Goal: Task Accomplishment & Management: Complete application form

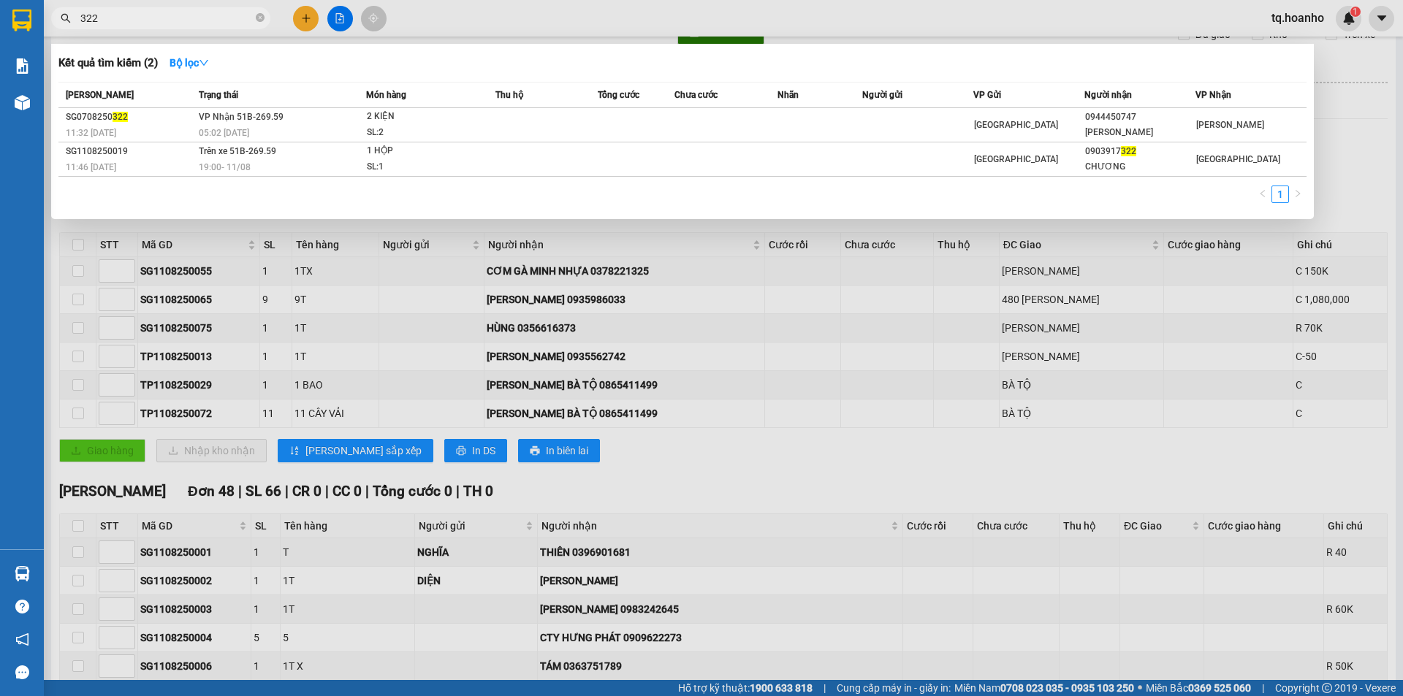
click at [231, 21] on input "322" at bounding box center [166, 18] width 172 height 16
type input "3"
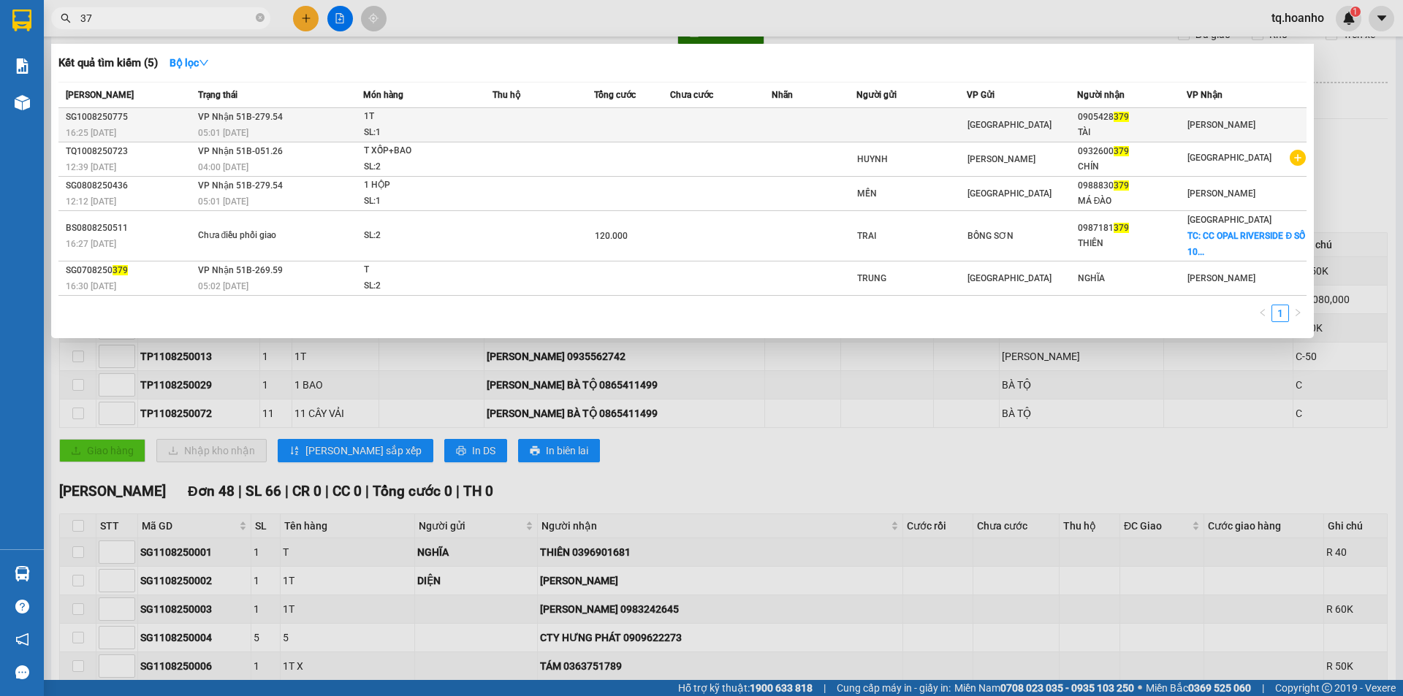
type input "3"
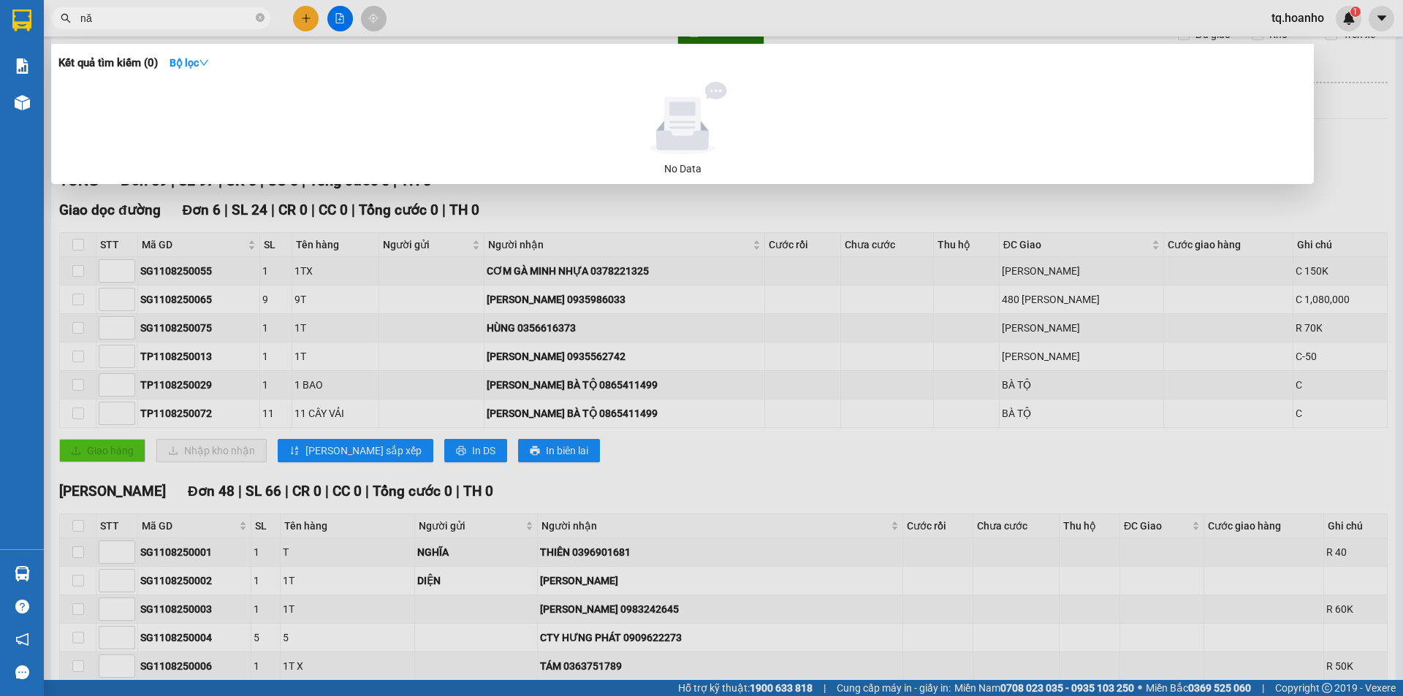
type input "n"
type input "a"
type input "ă"
type input "a"
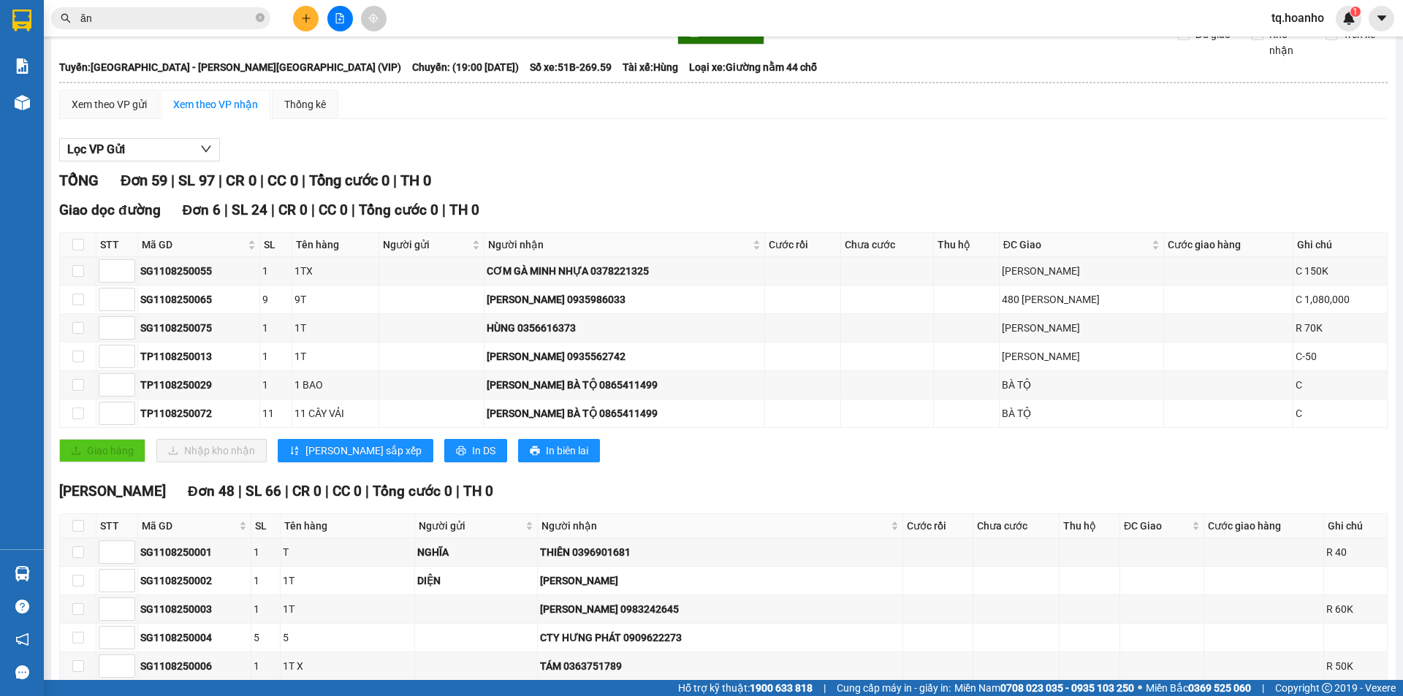
type input "ă"
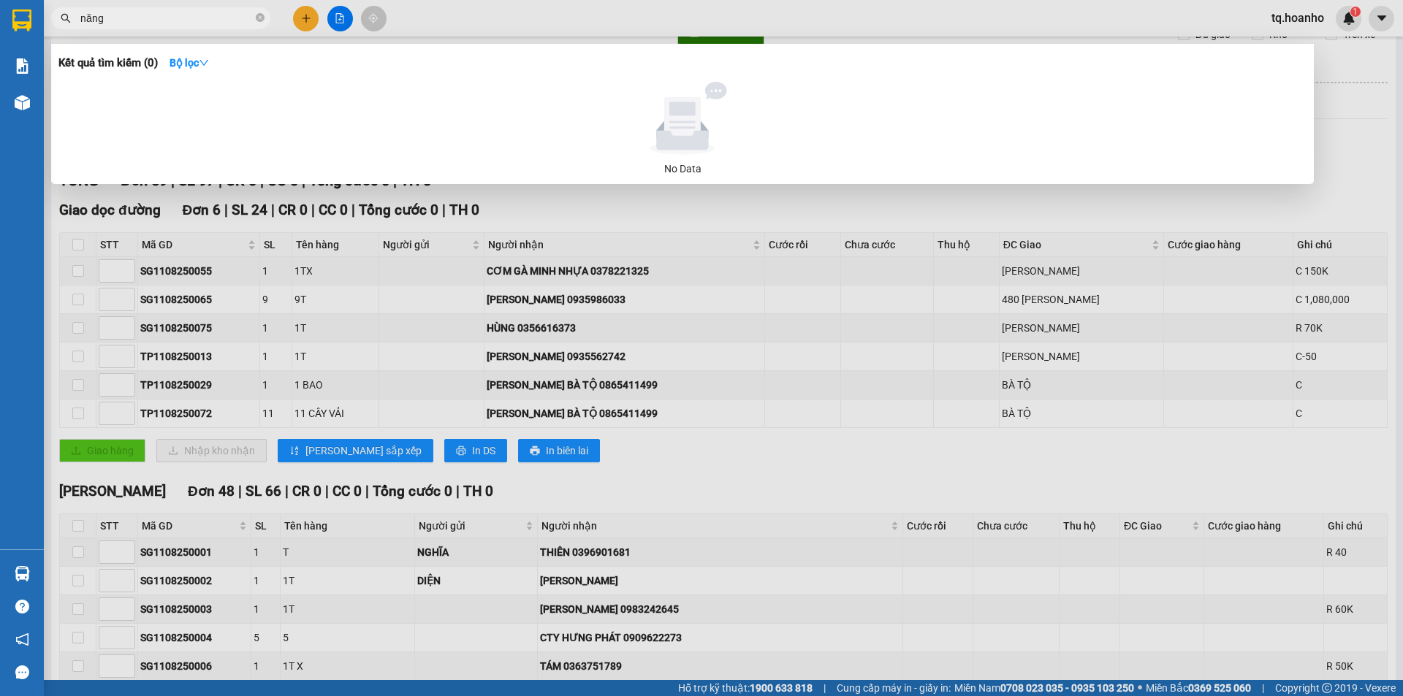
type input "năng"
click at [1300, 203] on div at bounding box center [701, 348] width 1403 height 696
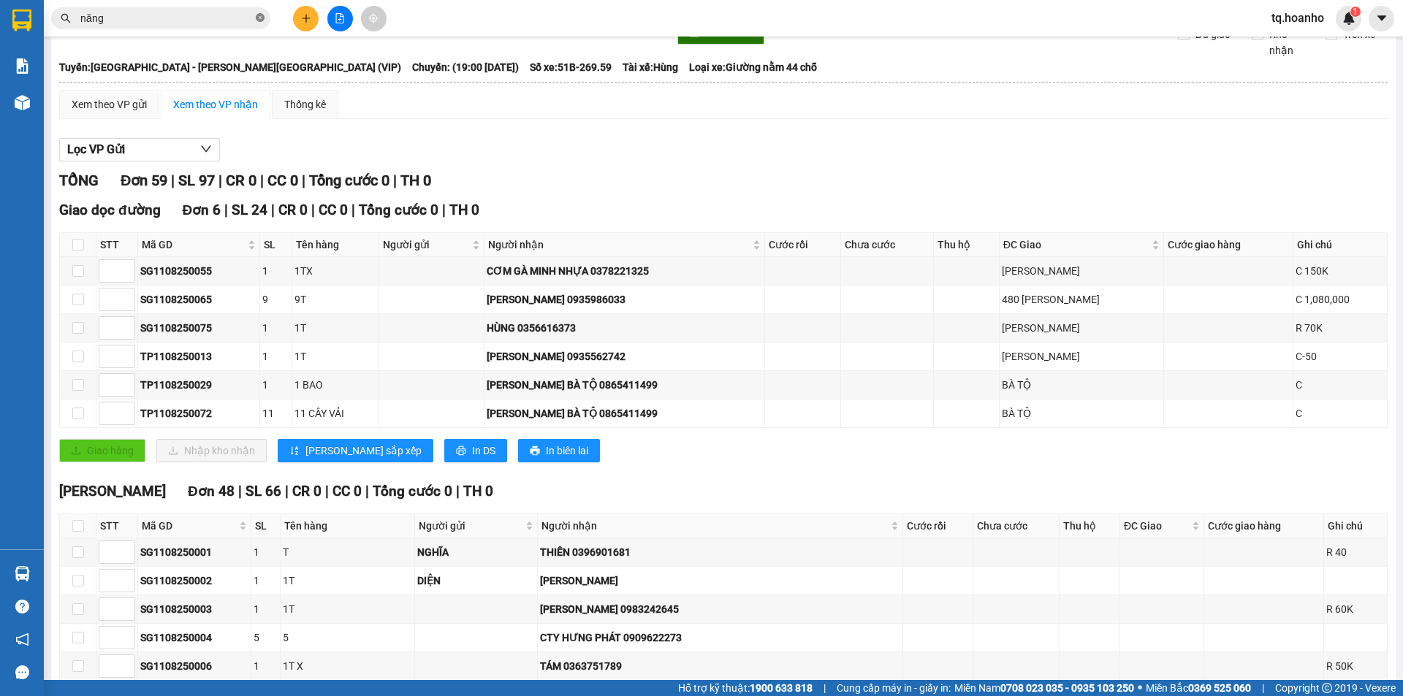
click at [256, 17] on icon "close-circle" at bounding box center [260, 17] width 9 height 9
click at [198, 9] on span at bounding box center [160, 18] width 219 height 22
click at [206, 20] on input "text" at bounding box center [166, 18] width 172 height 16
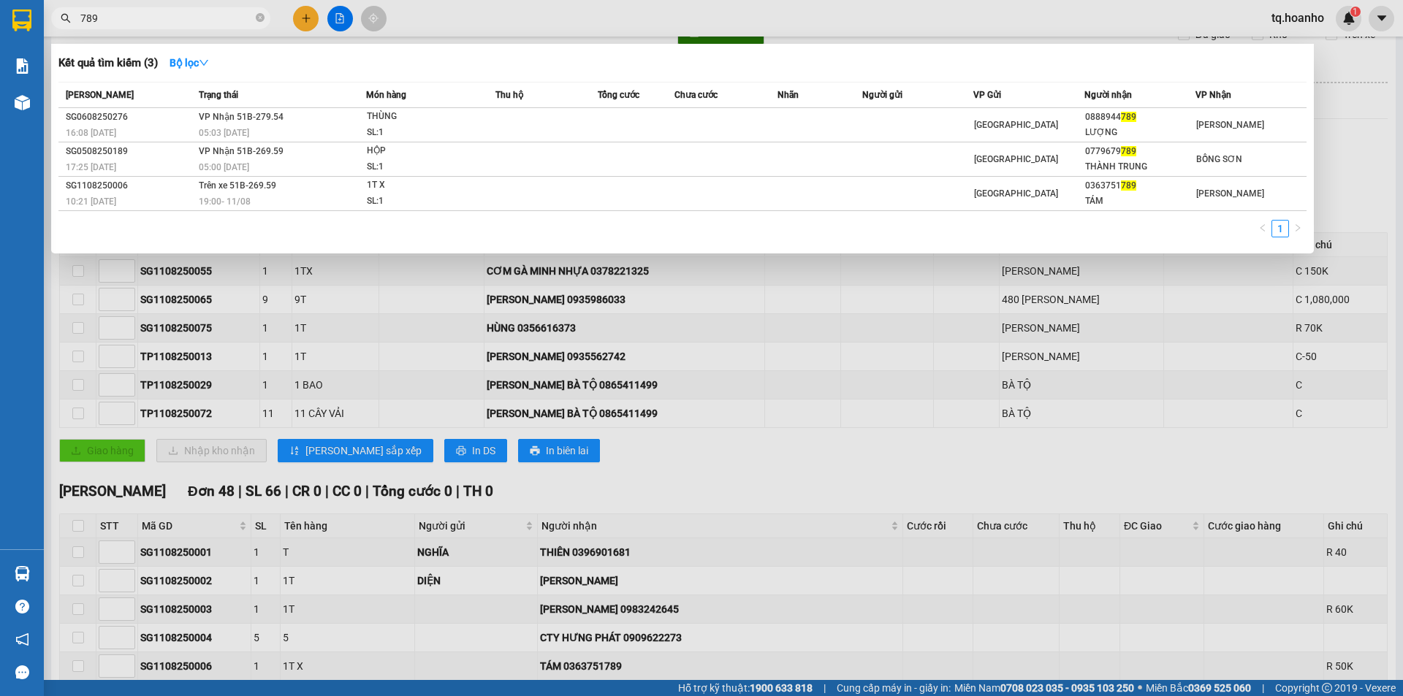
type input "789"
click at [806, 487] on div at bounding box center [701, 348] width 1403 height 696
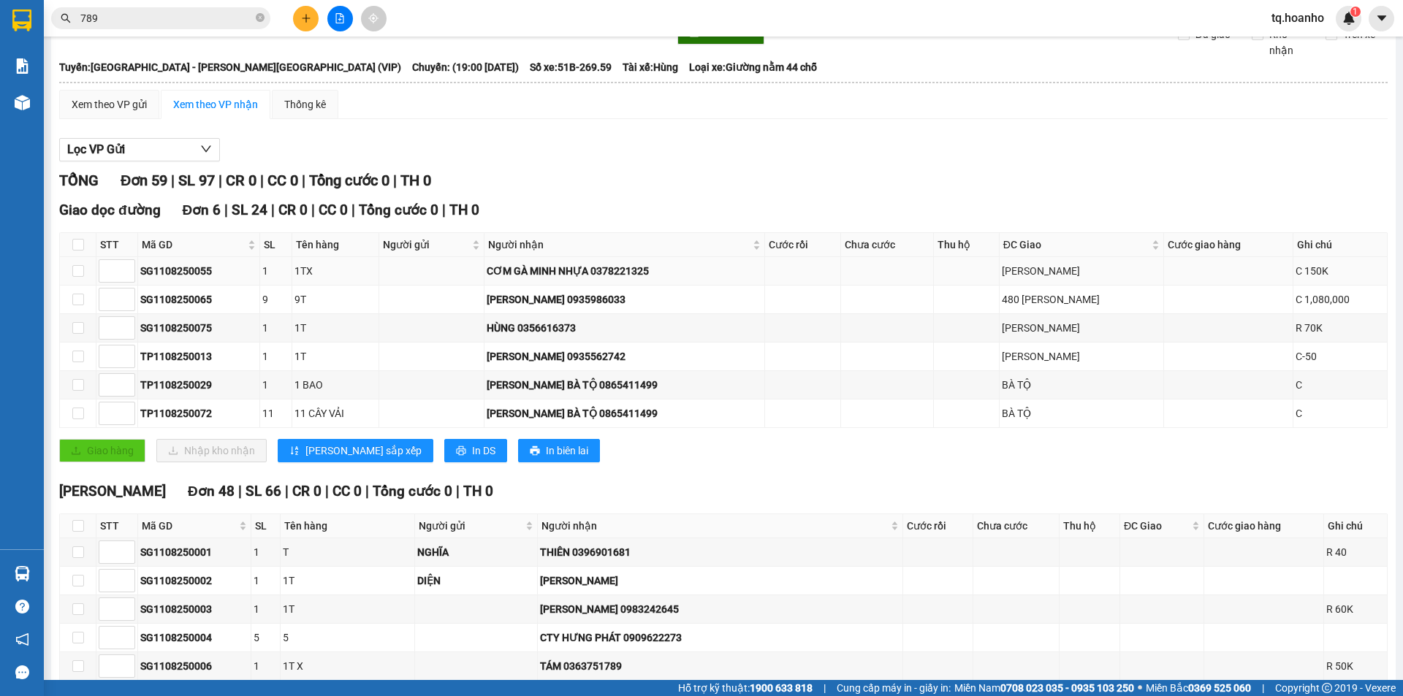
click at [836, 286] on td at bounding box center [803, 271] width 76 height 28
click at [830, 306] on td at bounding box center [803, 300] width 76 height 28
click at [988, 503] on div "[PERSON_NAME] Đơn 48 | SL 66 | CR 0 | CC 0 | [PERSON_NAME] 0 | TH 0" at bounding box center [723, 492] width 1328 height 22
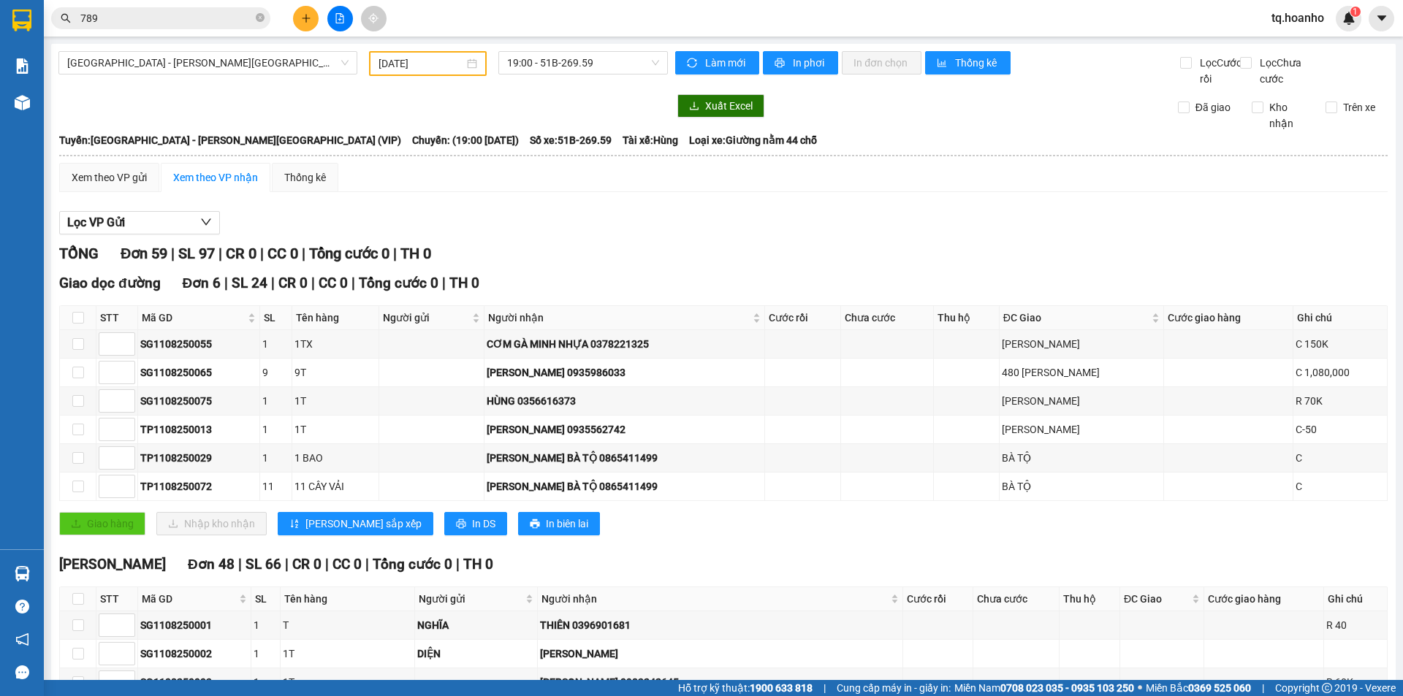
click at [882, 192] on div "Xem theo VP gửi Xem theo VP nhận Thống kê" at bounding box center [723, 177] width 1328 height 29
click at [306, 20] on icon "plus" at bounding box center [305, 18] width 1 height 8
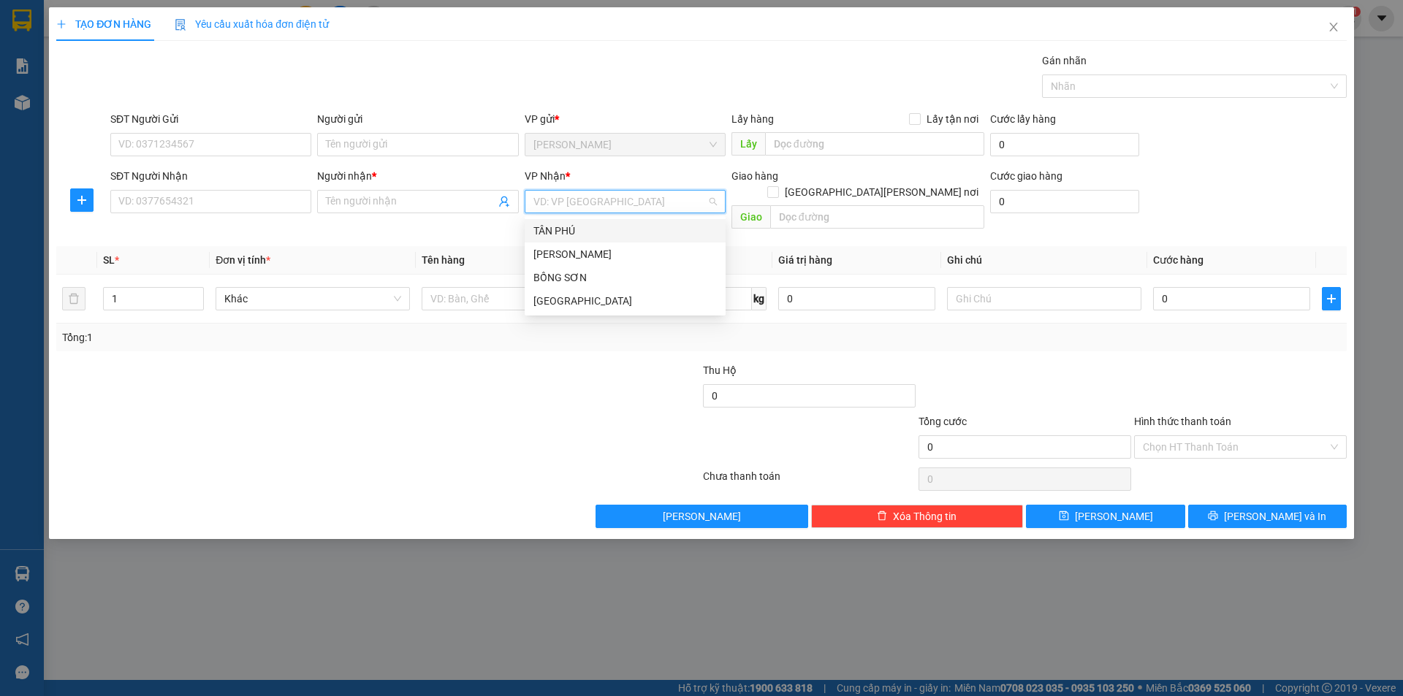
drag, startPoint x: 580, startPoint y: 211, endPoint x: 556, endPoint y: 205, distance: 24.8
click at [571, 210] on input "search" at bounding box center [619, 202] width 173 height 22
click at [566, 293] on div "[GEOGRAPHIC_DATA]" at bounding box center [624, 301] width 183 height 16
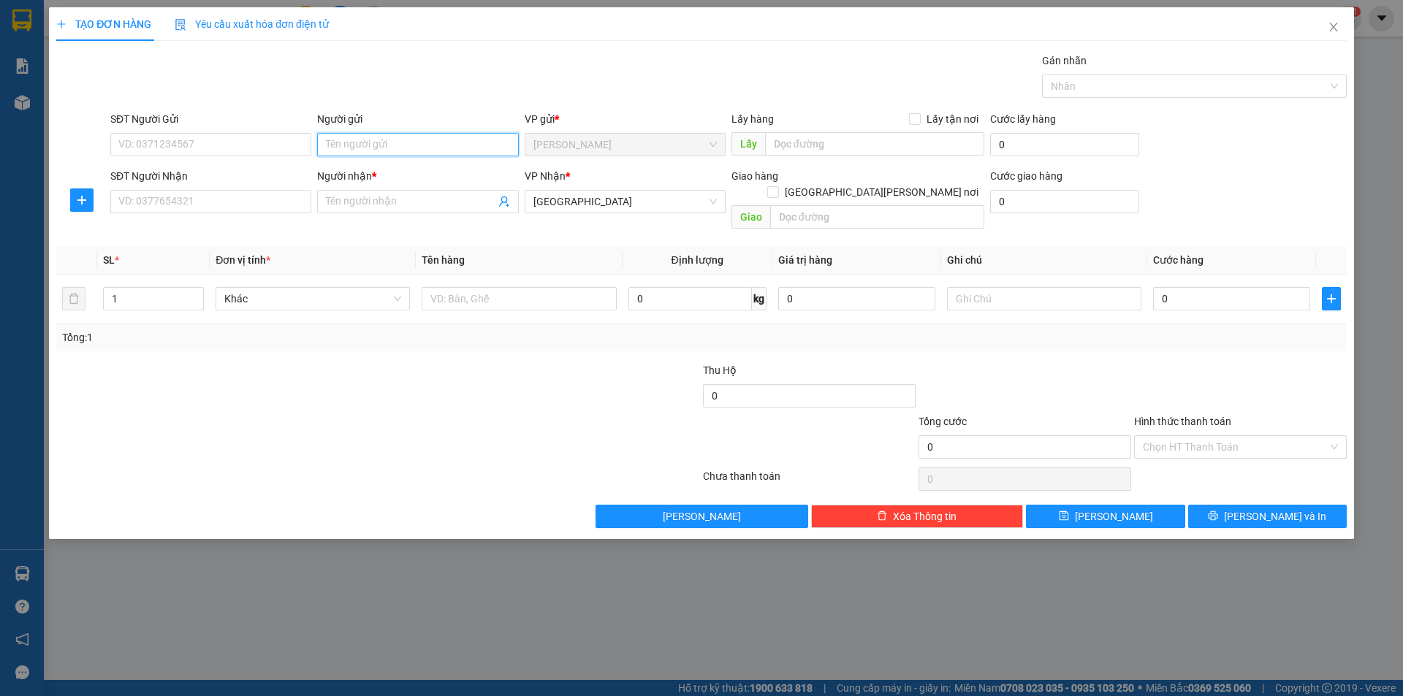
click at [421, 153] on input "Người gửi" at bounding box center [417, 144] width 201 height 23
click at [432, 156] on div "Người gửi Tên người gửi" at bounding box center [417, 136] width 201 height 51
click at [430, 135] on input "Người gửi" at bounding box center [417, 144] width 201 height 23
click at [415, 144] on input "Người gửi" at bounding box center [417, 144] width 201 height 23
type input "q"
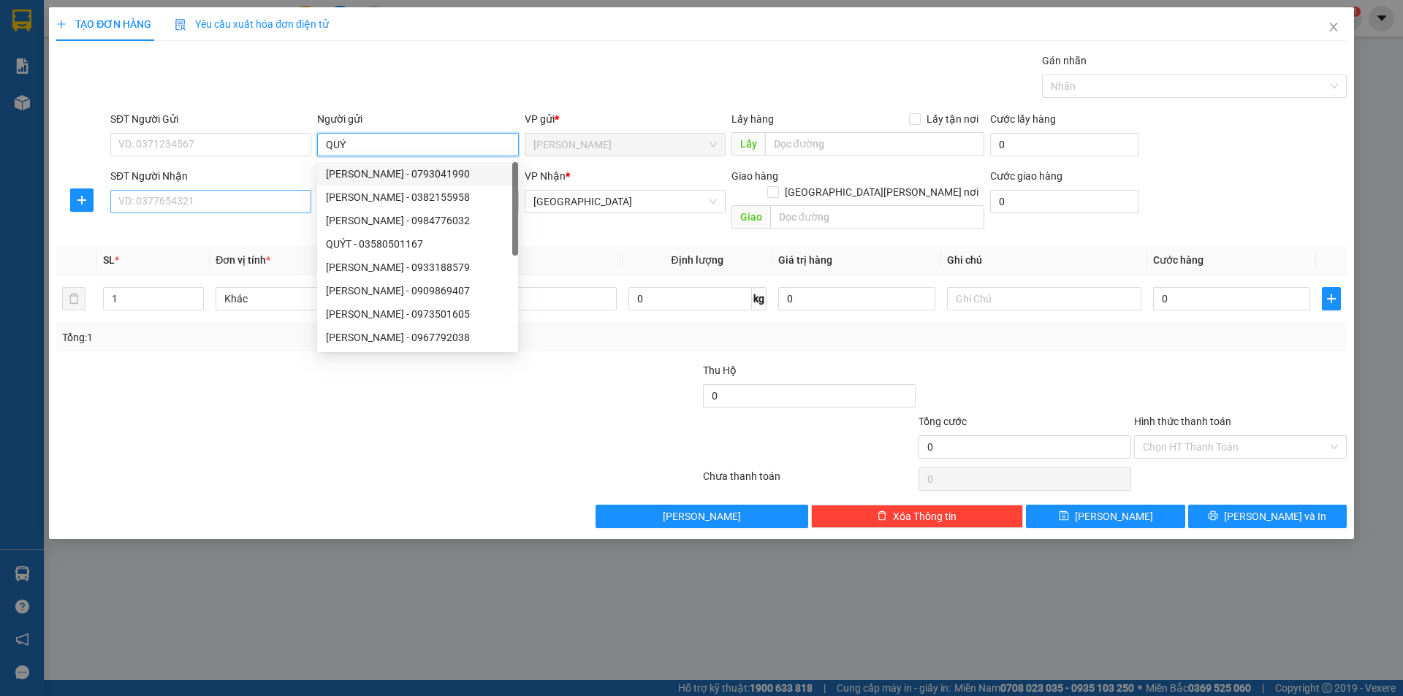
type input "QUÝ"
click at [262, 194] on input "SĐT Người Nhận" at bounding box center [210, 201] width 201 height 23
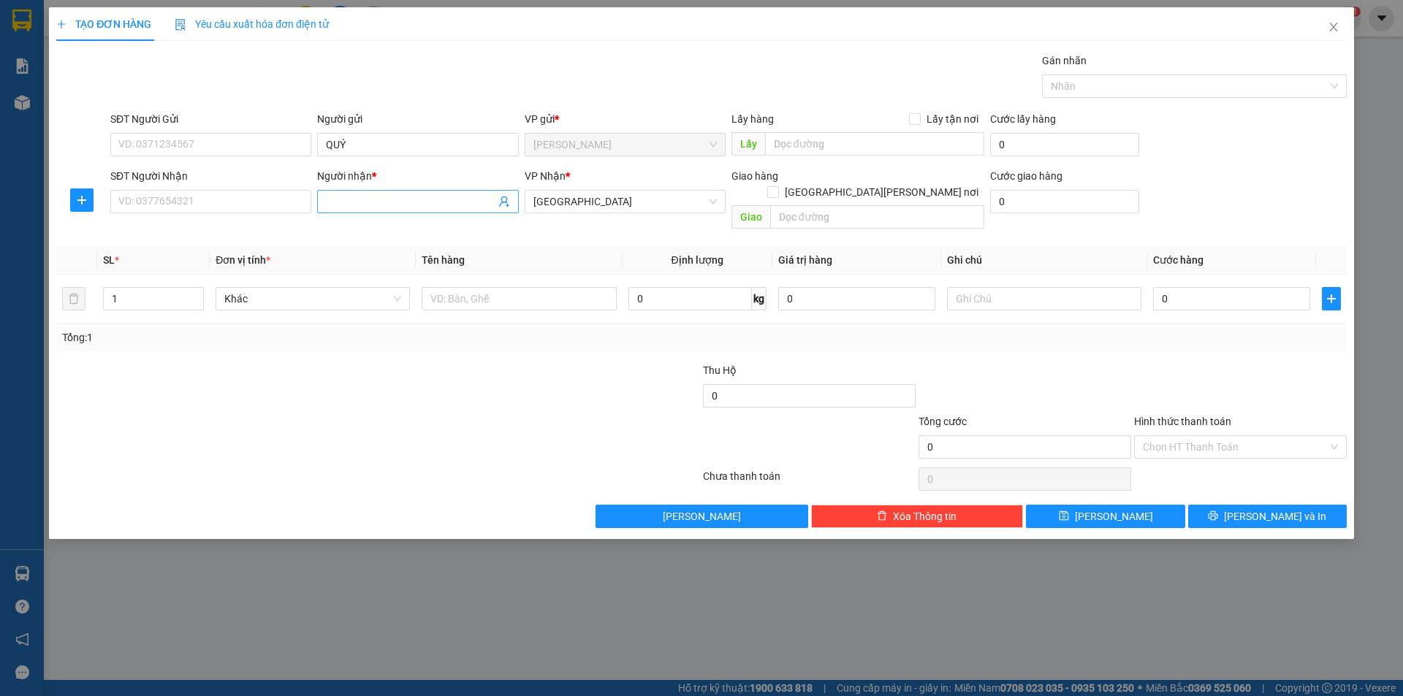
click at [362, 205] on input "Người nhận *" at bounding box center [410, 202] width 169 height 16
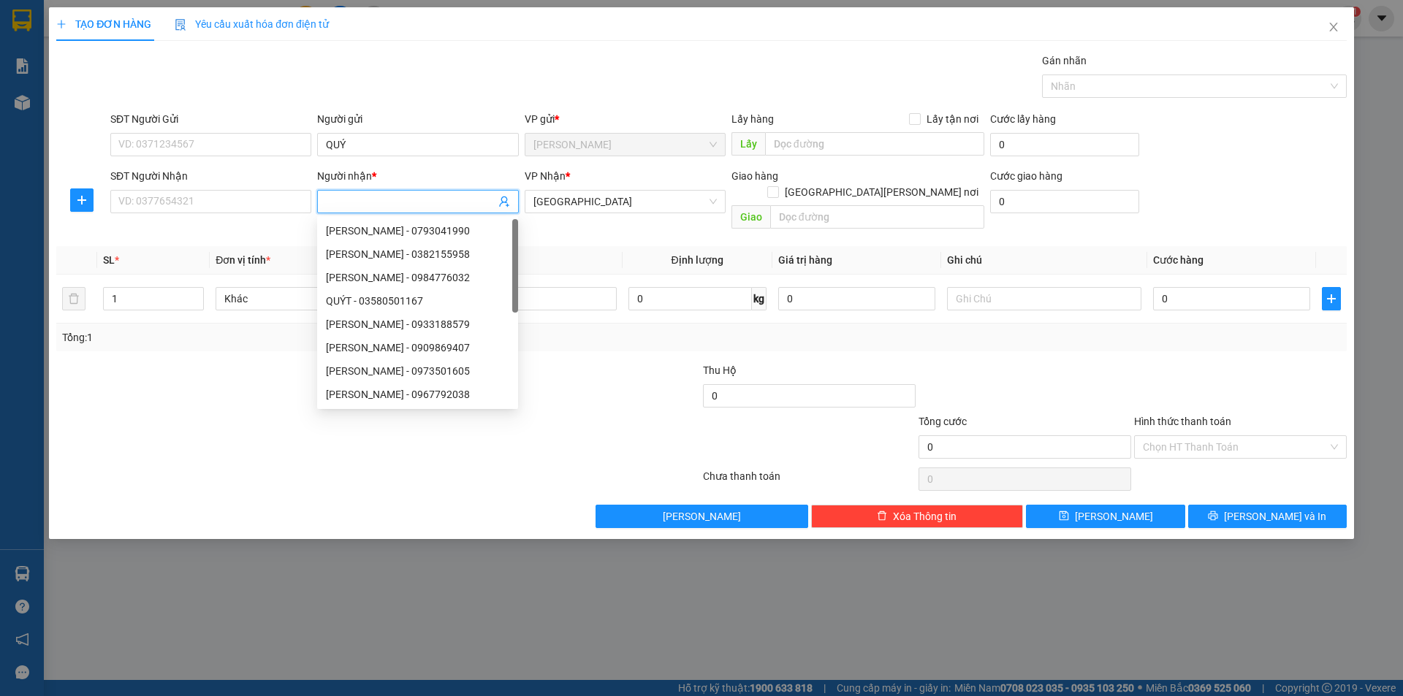
type input "D"
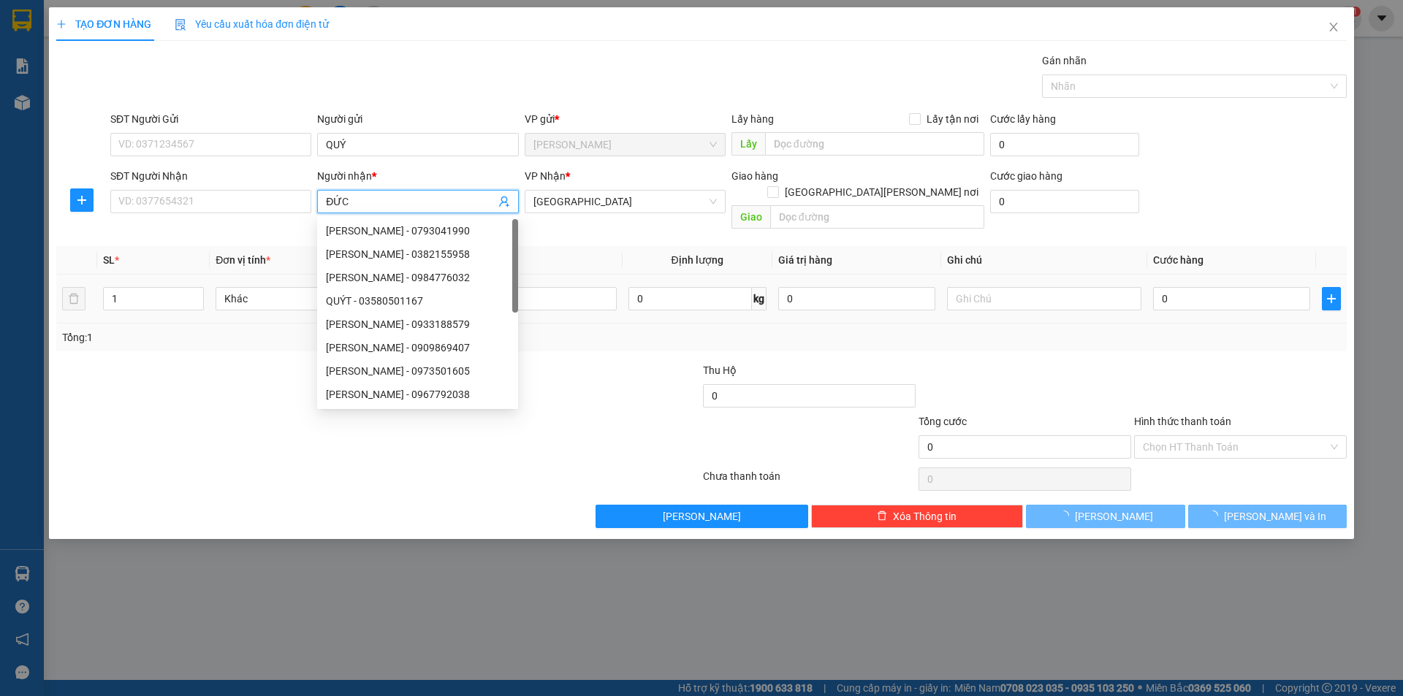
type input "ĐỨC"
drag, startPoint x: 508, startPoint y: 427, endPoint x: 527, endPoint y: 374, distance: 55.9
click at [525, 413] on div at bounding box center [594, 438] width 216 height 51
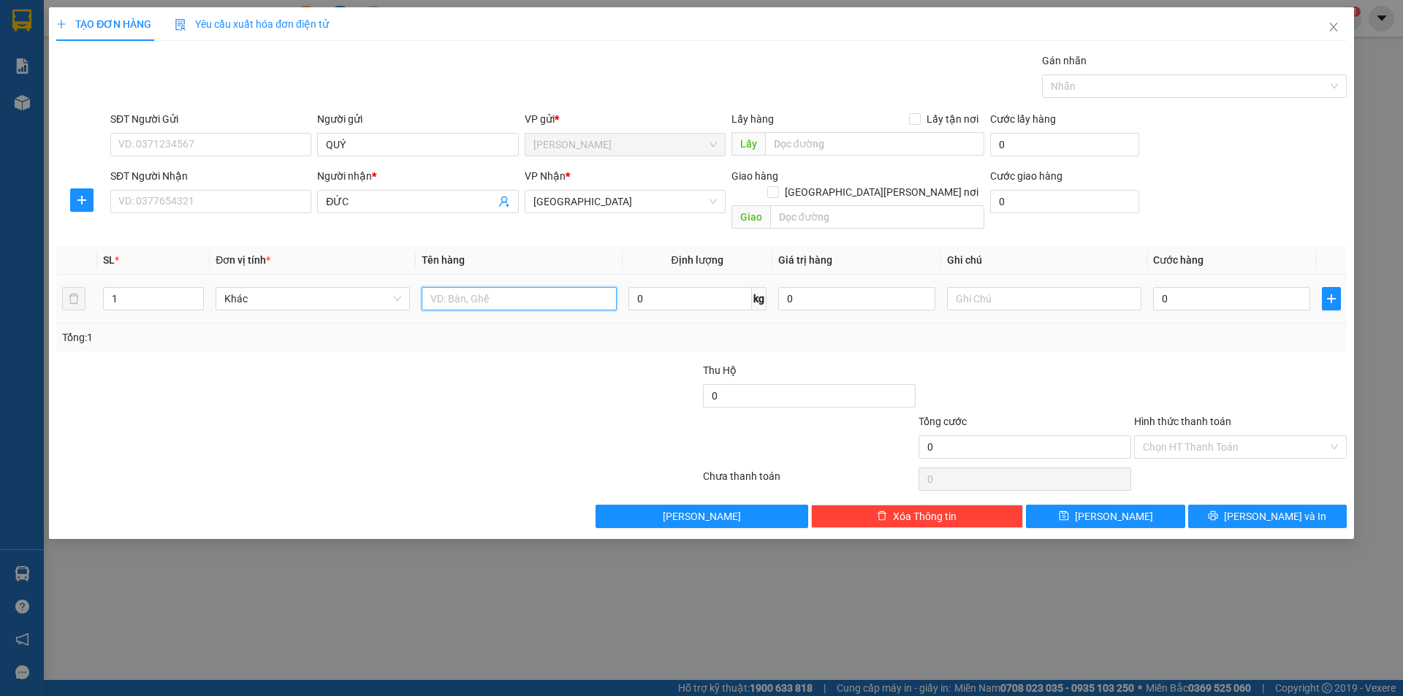
click at [537, 287] on input "text" at bounding box center [519, 298] width 194 height 23
click at [552, 287] on input "T" at bounding box center [519, 298] width 194 height 23
type input "T"
click at [1019, 287] on input "text" at bounding box center [1044, 298] width 194 height 23
click at [1220, 440] on div "Chọn HT Thanh Toán" at bounding box center [1240, 446] width 213 height 23
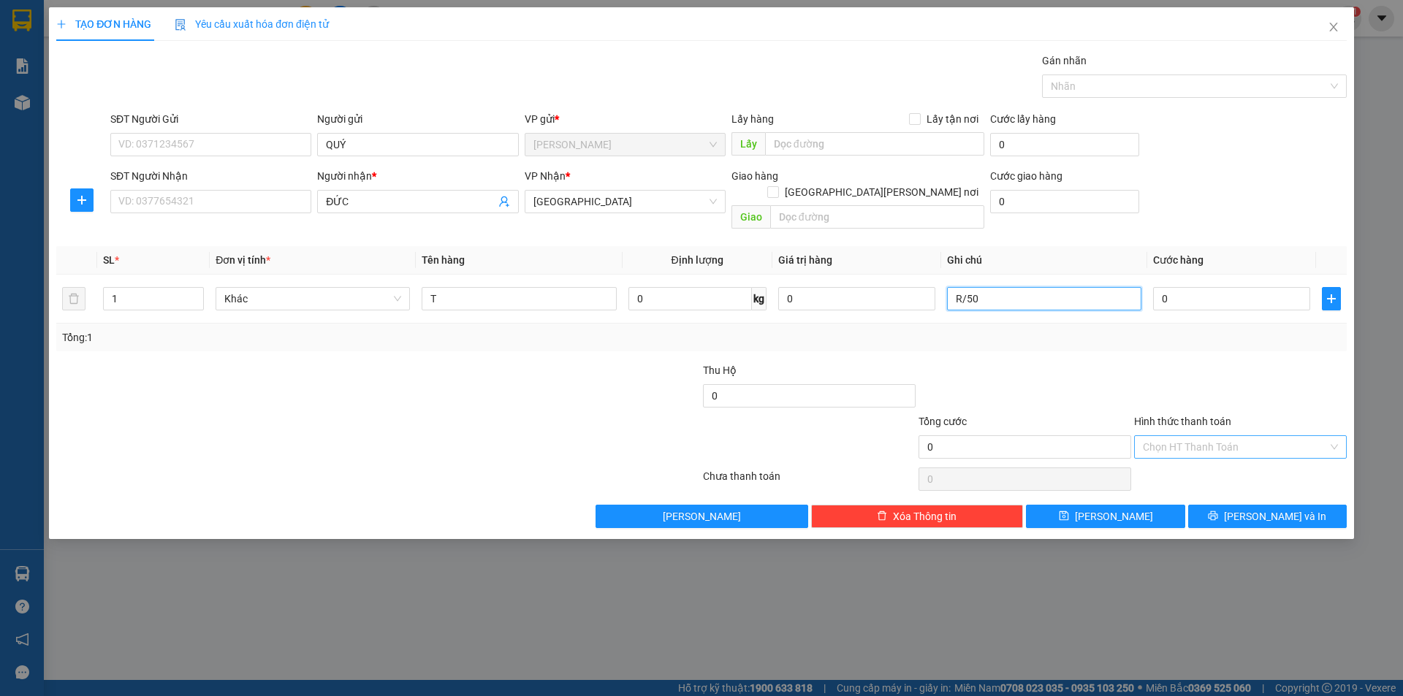
type input "R/50"
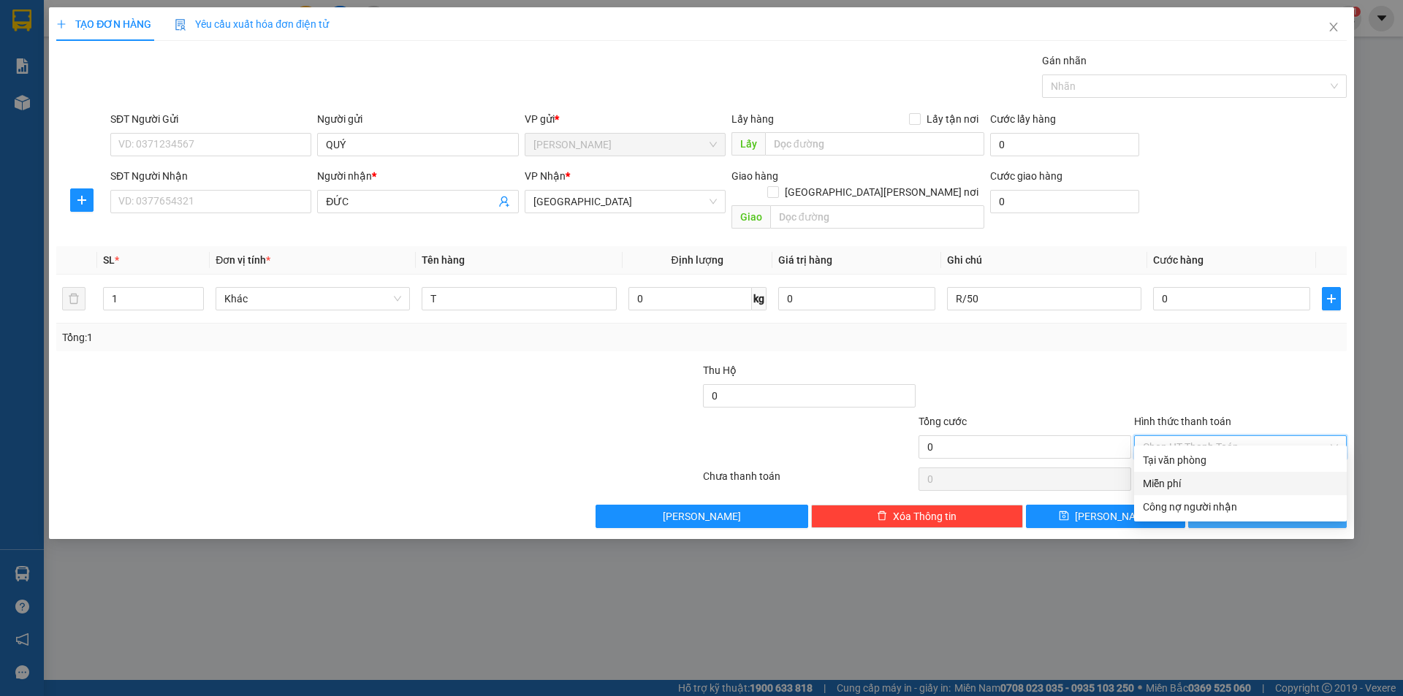
drag, startPoint x: 1188, startPoint y: 478, endPoint x: 1231, endPoint y: 494, distance: 46.0
click at [1206, 483] on div "Miễn phí" at bounding box center [1240, 484] width 195 height 16
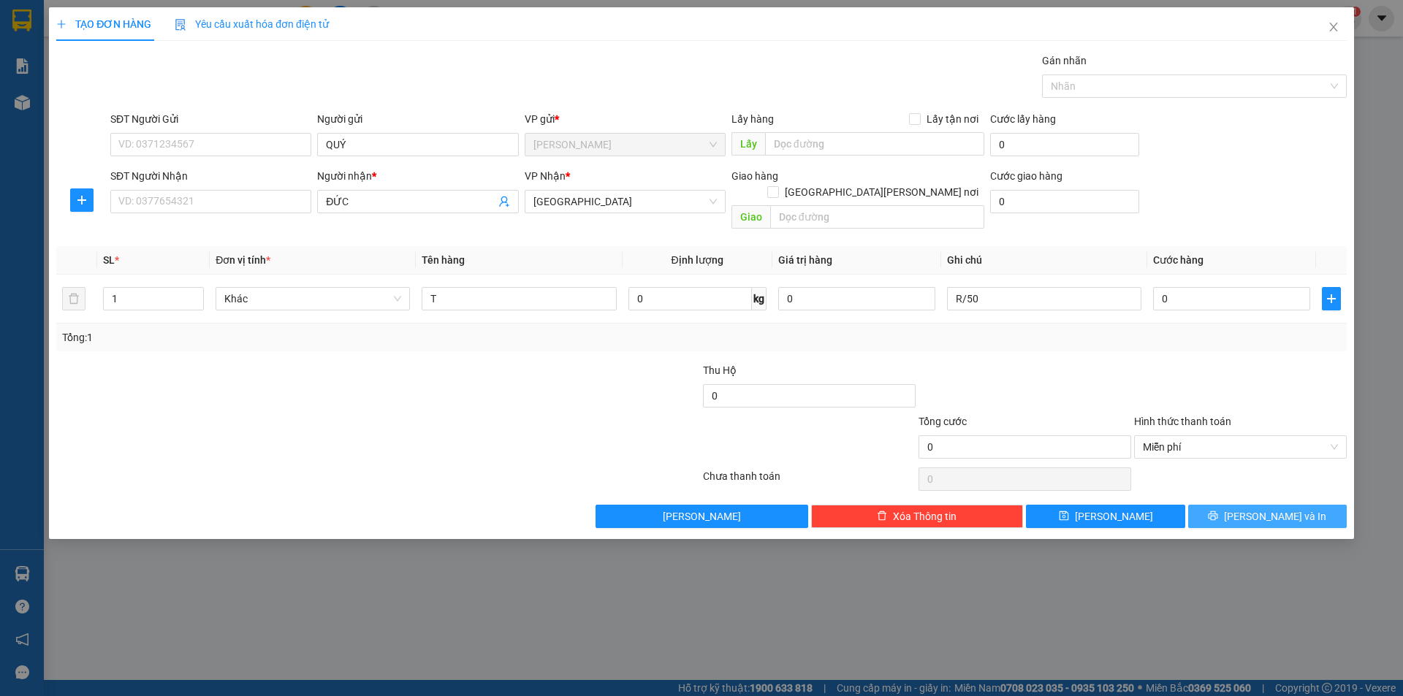
click at [1236, 505] on button "[PERSON_NAME] và In" at bounding box center [1267, 516] width 159 height 23
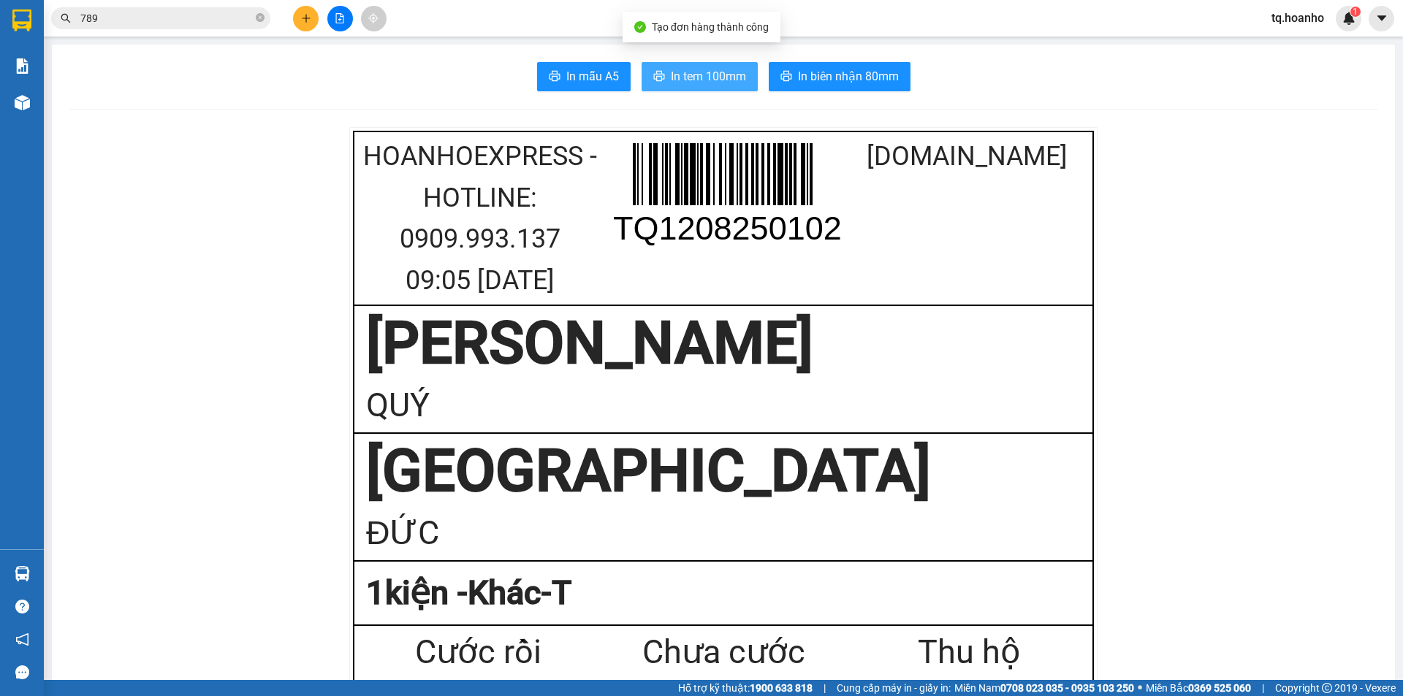
click at [679, 67] on span "In tem 100mm" at bounding box center [708, 76] width 75 height 18
click at [713, 75] on span "In tem 100mm" at bounding box center [708, 76] width 75 height 18
click at [298, 17] on button at bounding box center [306, 19] width 26 height 26
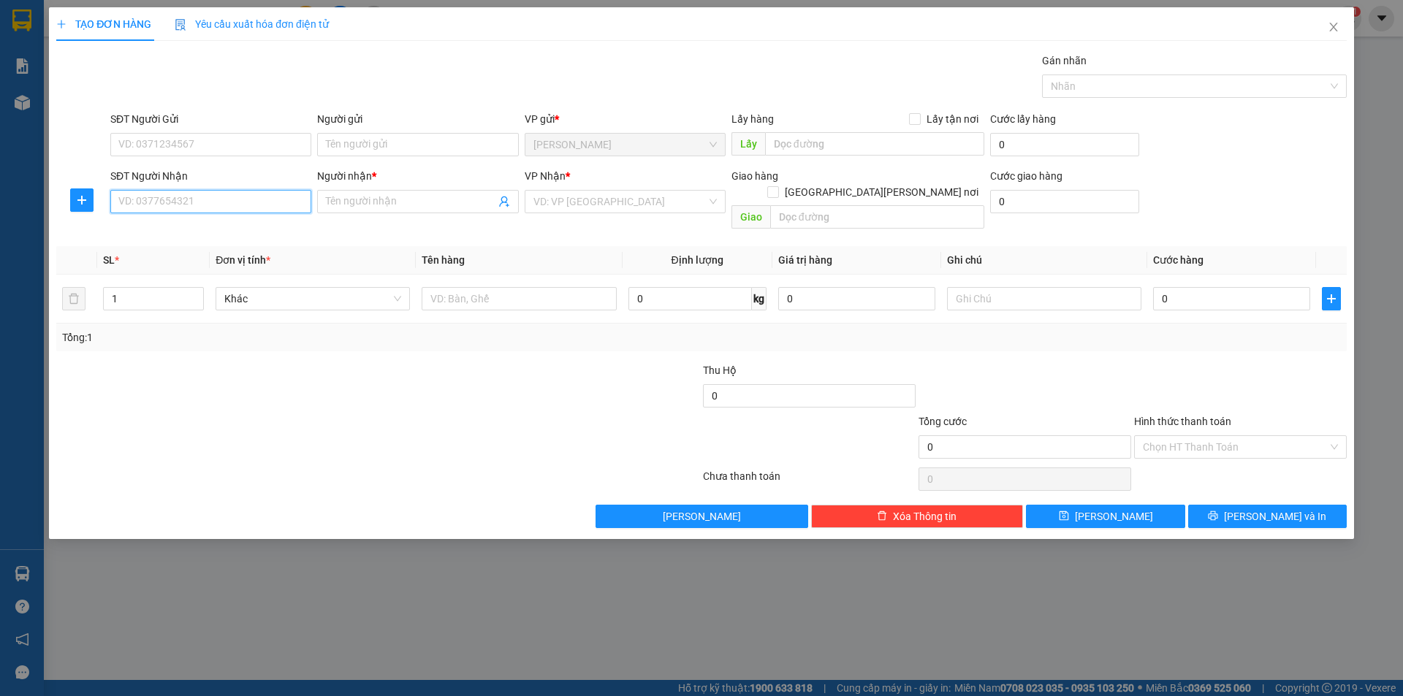
click at [226, 202] on input "SĐT Người Nhận" at bounding box center [210, 201] width 201 height 23
click at [229, 252] on div "0907622182 - TIẾN" at bounding box center [210, 254] width 183 height 16
type input "0907622182"
type input "TIẾN"
type input "0907622182"
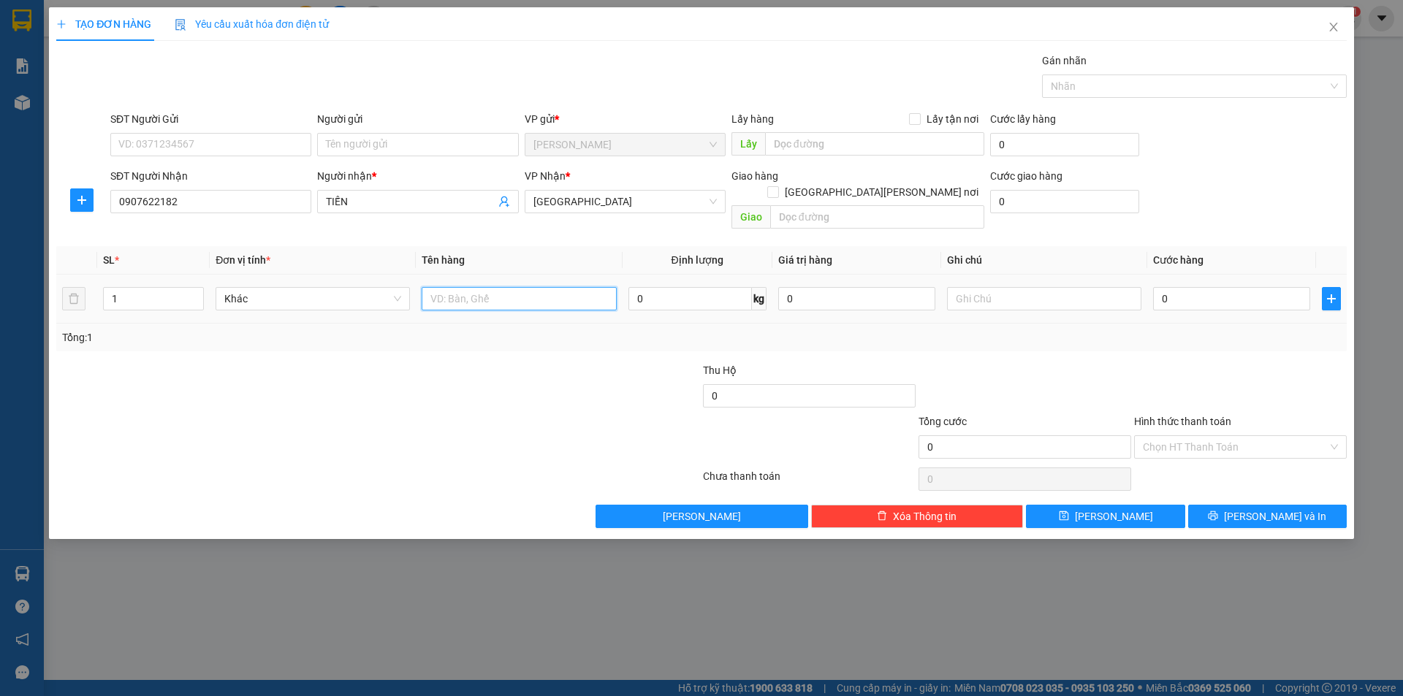
click at [473, 287] on input "text" at bounding box center [519, 298] width 194 height 23
type input "T"
type input "XE"
click at [989, 297] on td at bounding box center [1044, 299] width 206 height 49
click at [980, 287] on input "text" at bounding box center [1044, 298] width 194 height 23
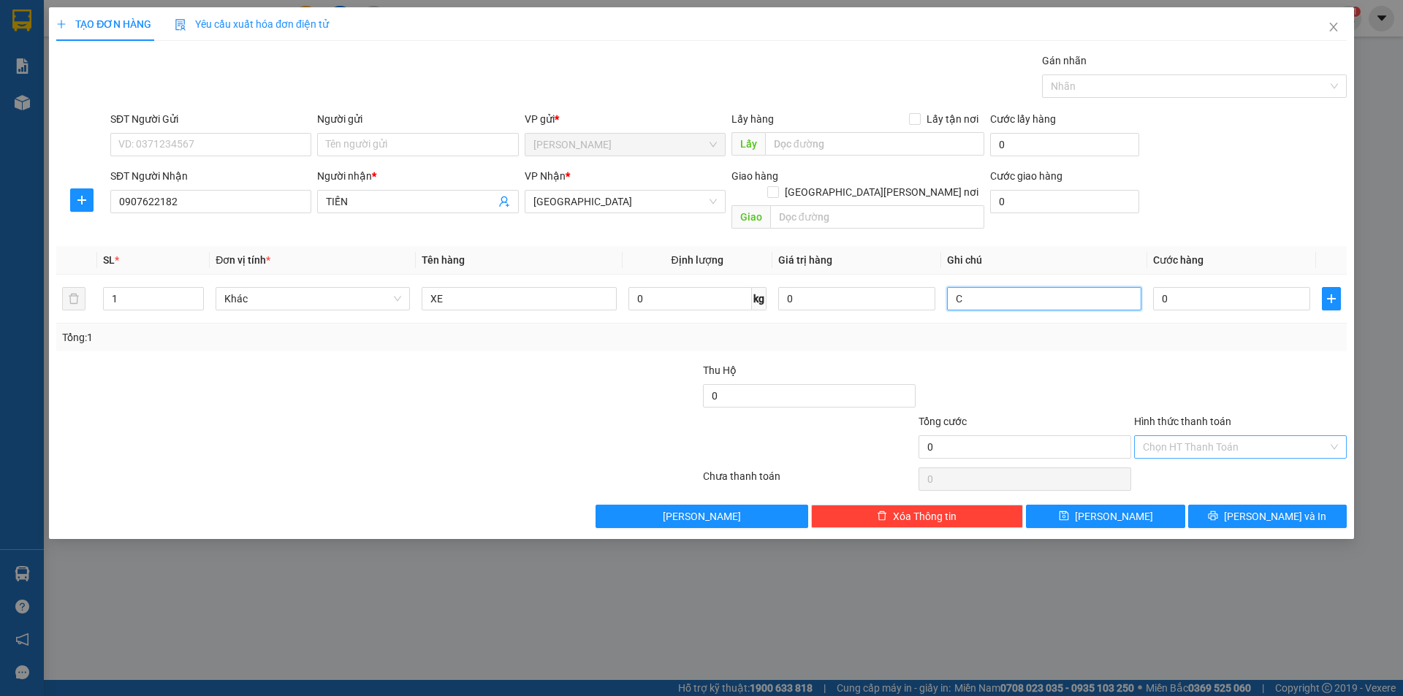
type input "C"
click at [1241, 440] on input "Hình thức thanh toán" at bounding box center [1235, 447] width 185 height 22
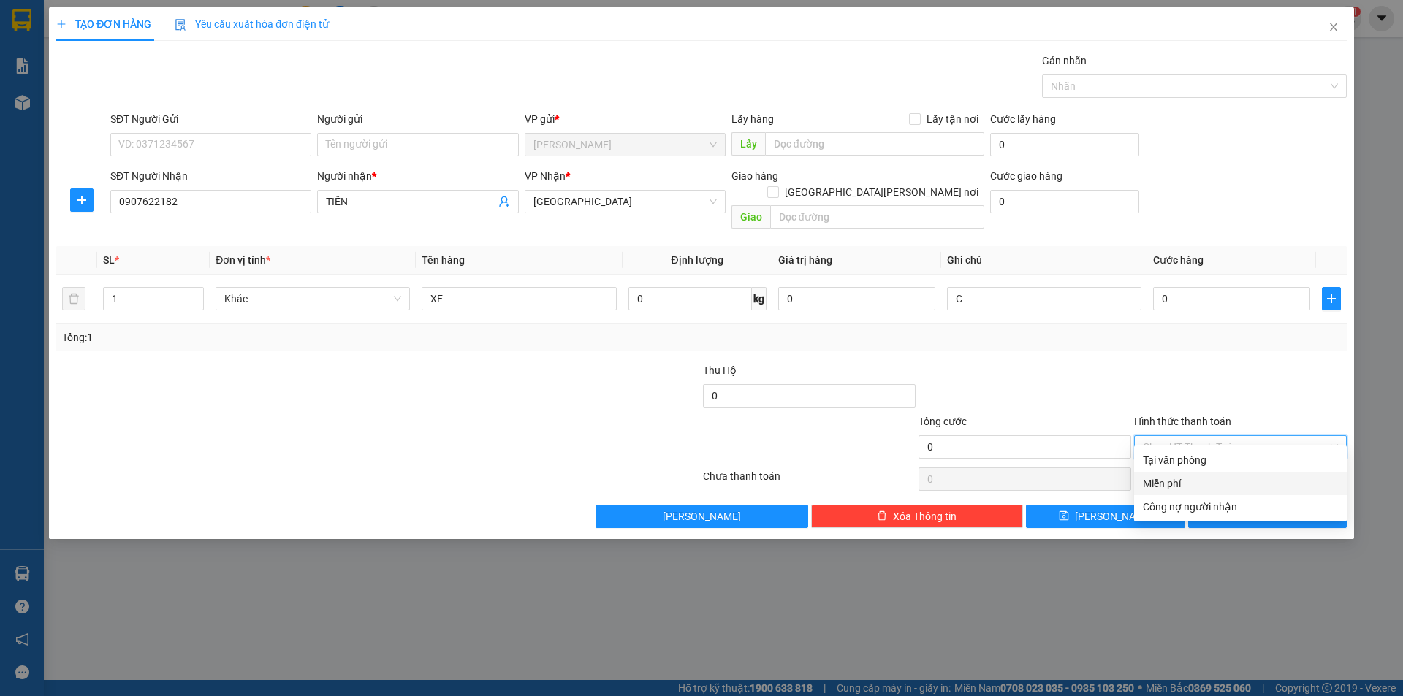
click at [1191, 482] on div "Miễn phí" at bounding box center [1240, 484] width 195 height 16
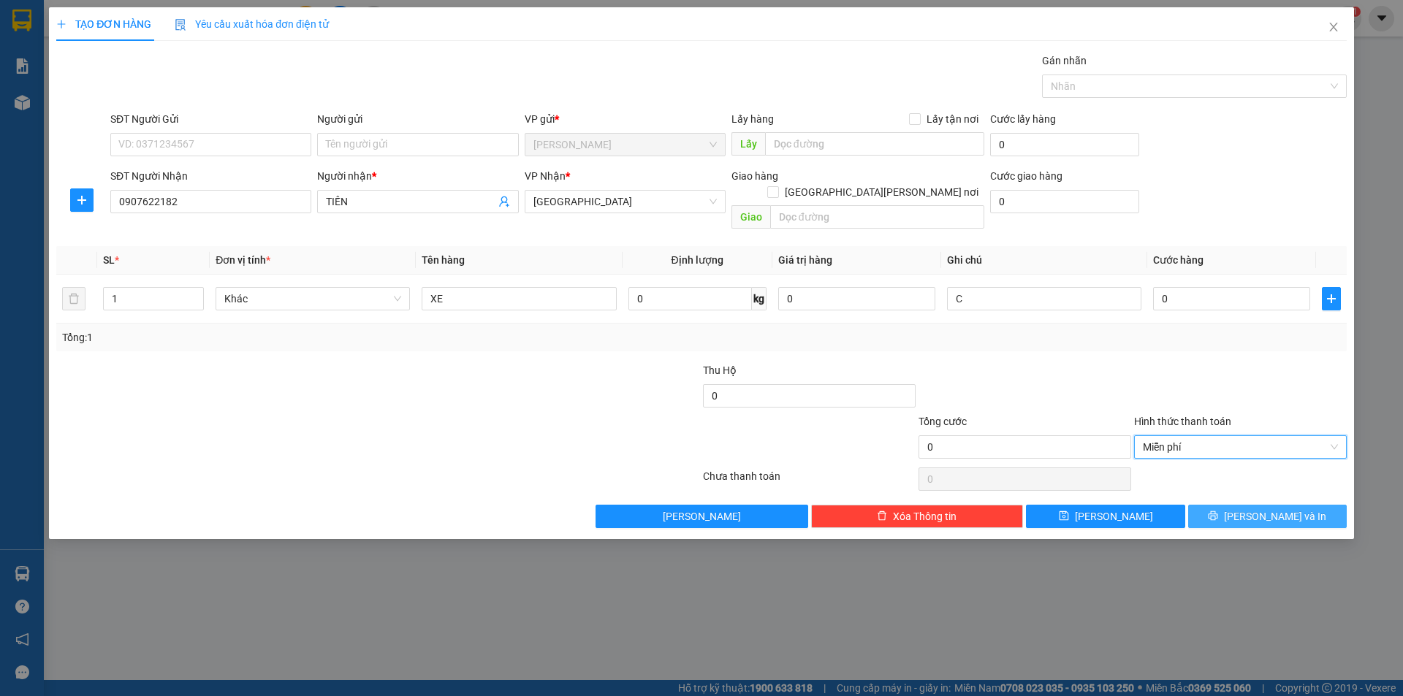
click at [1191, 505] on button "[PERSON_NAME] và In" at bounding box center [1267, 516] width 159 height 23
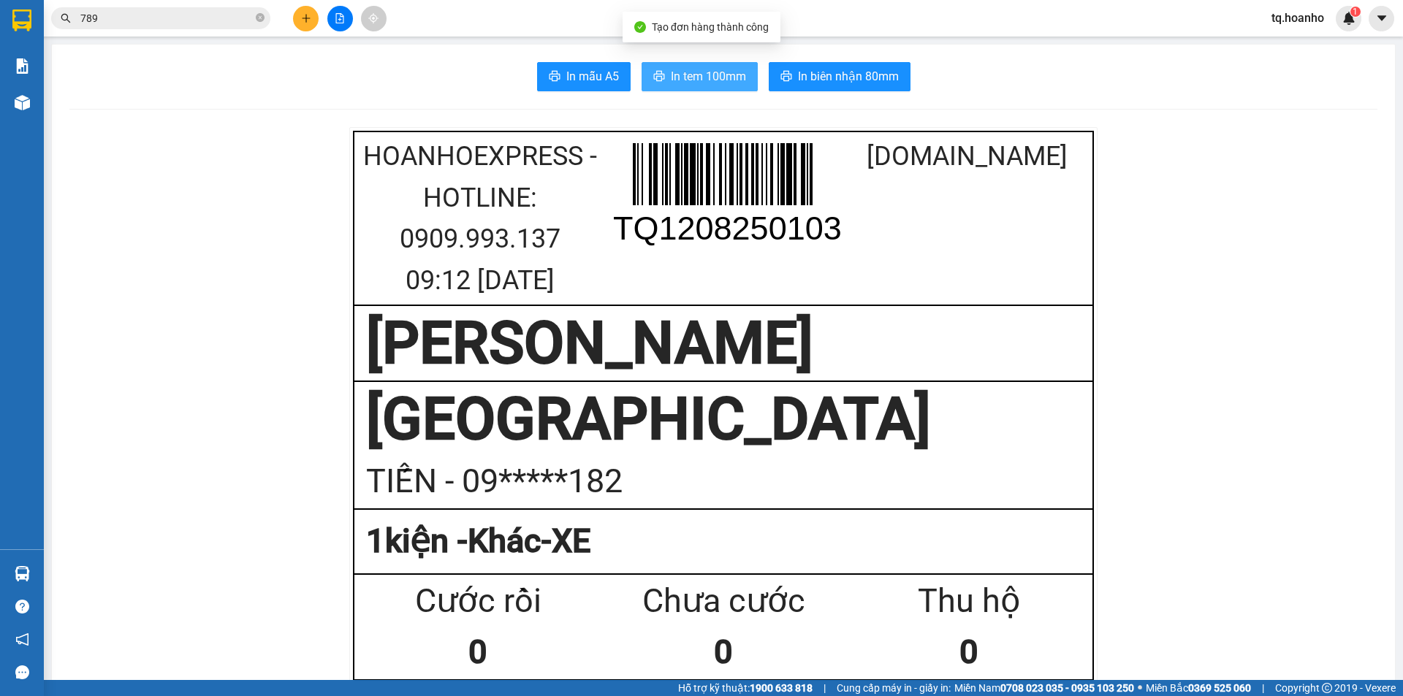
click at [712, 69] on span "In tem 100mm" at bounding box center [708, 76] width 75 height 18
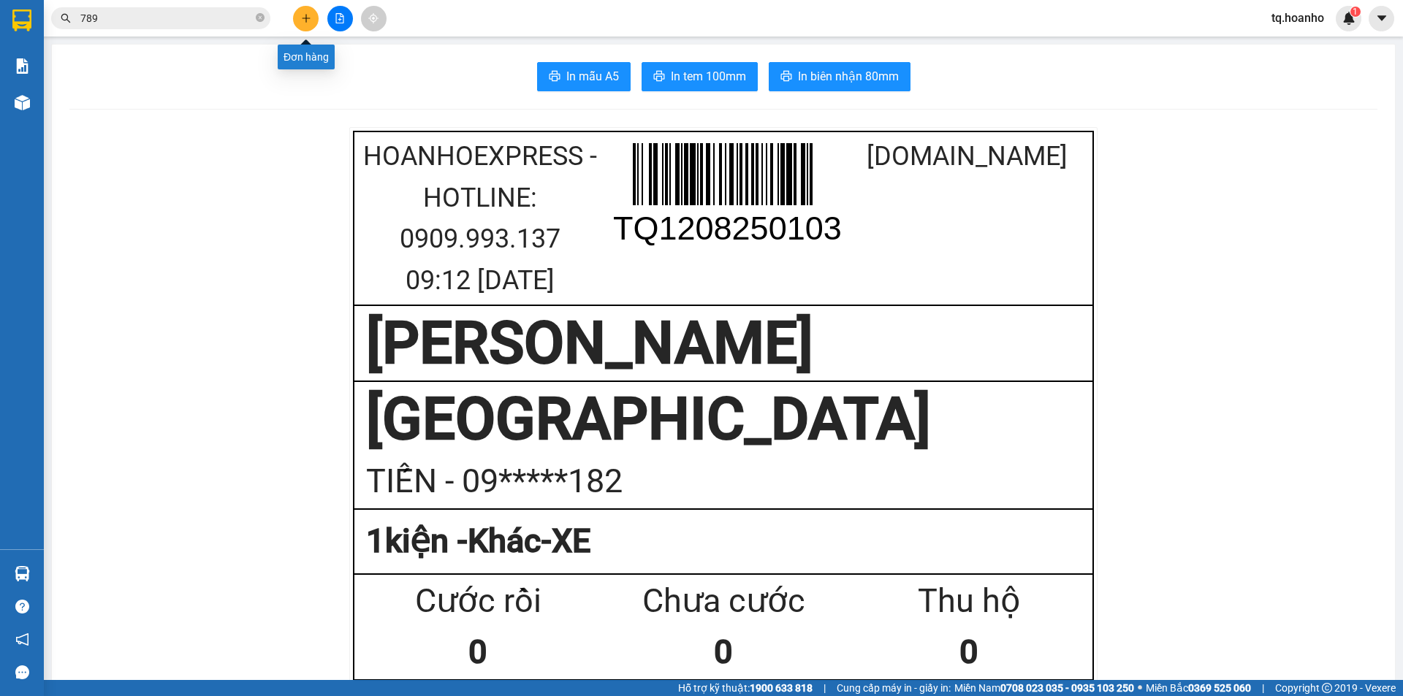
click at [312, 9] on button at bounding box center [306, 19] width 26 height 26
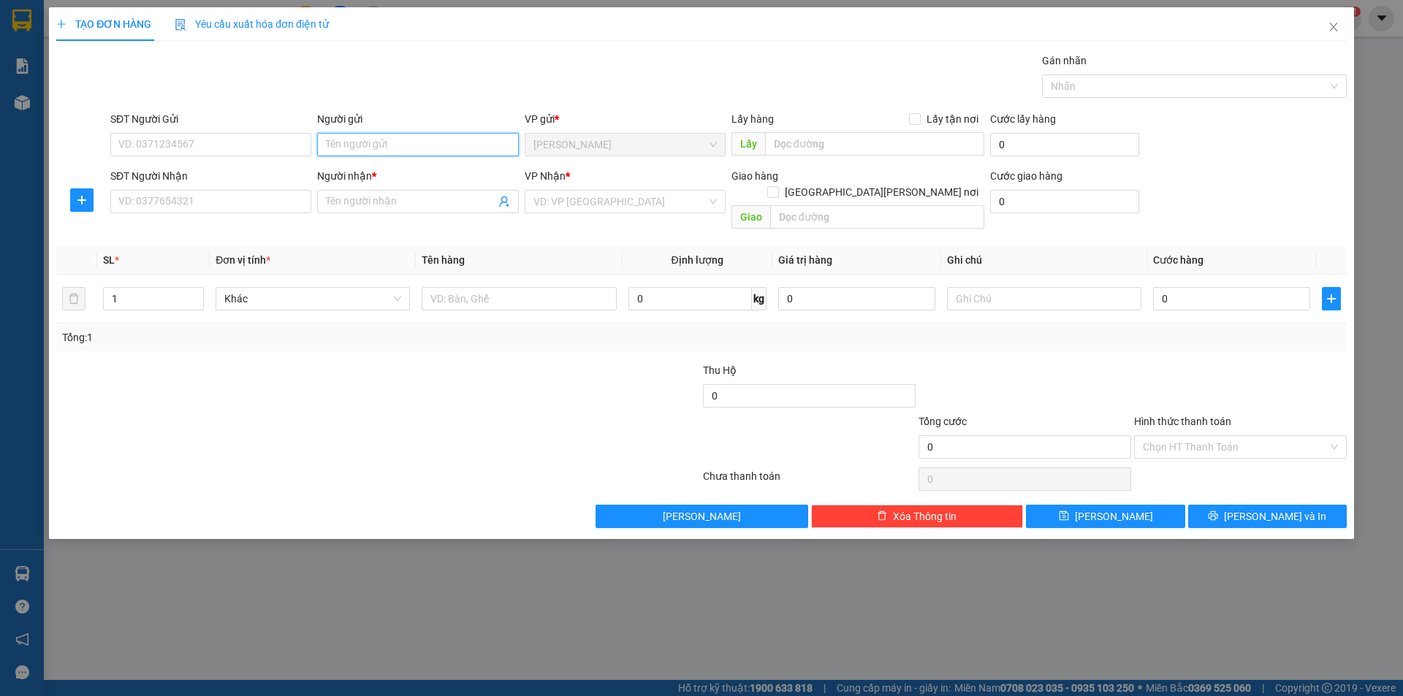
click at [363, 148] on input "Người gửi" at bounding box center [417, 144] width 201 height 23
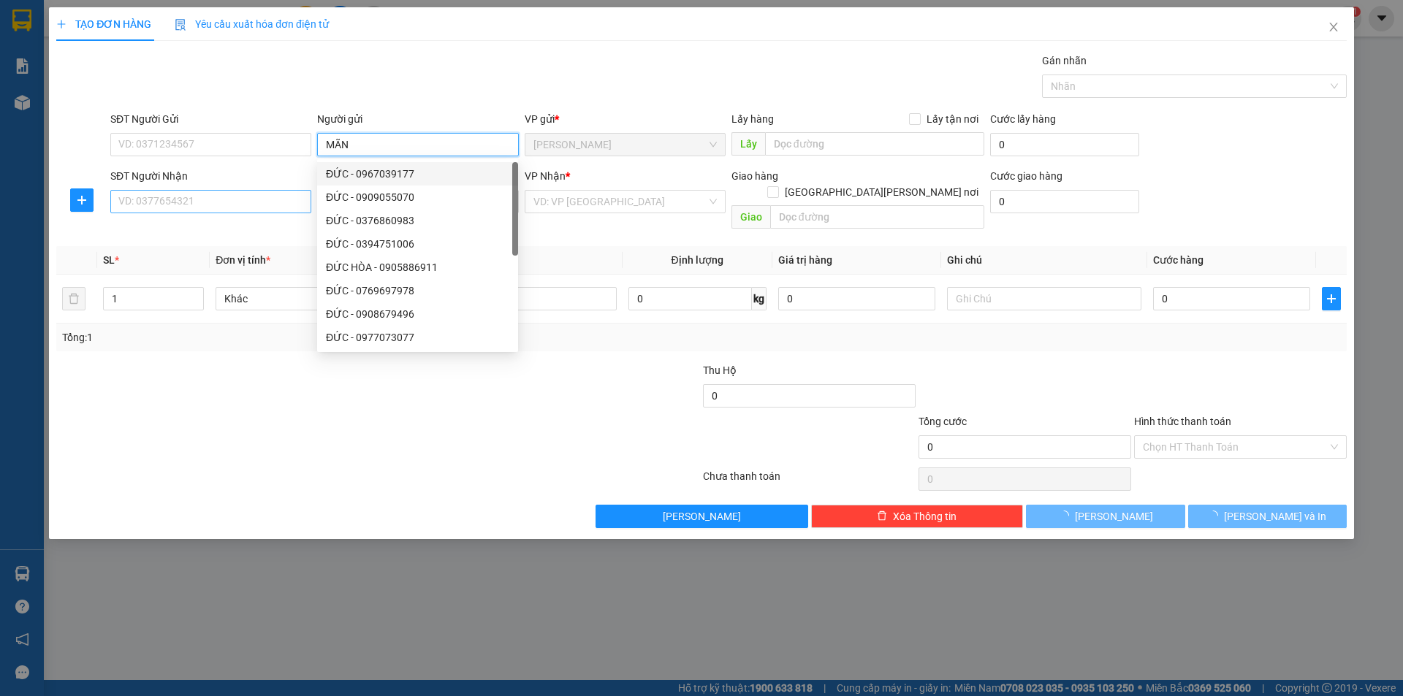
type input "MÃN"
click at [198, 207] on input "SĐT Người Nhận" at bounding box center [210, 201] width 201 height 23
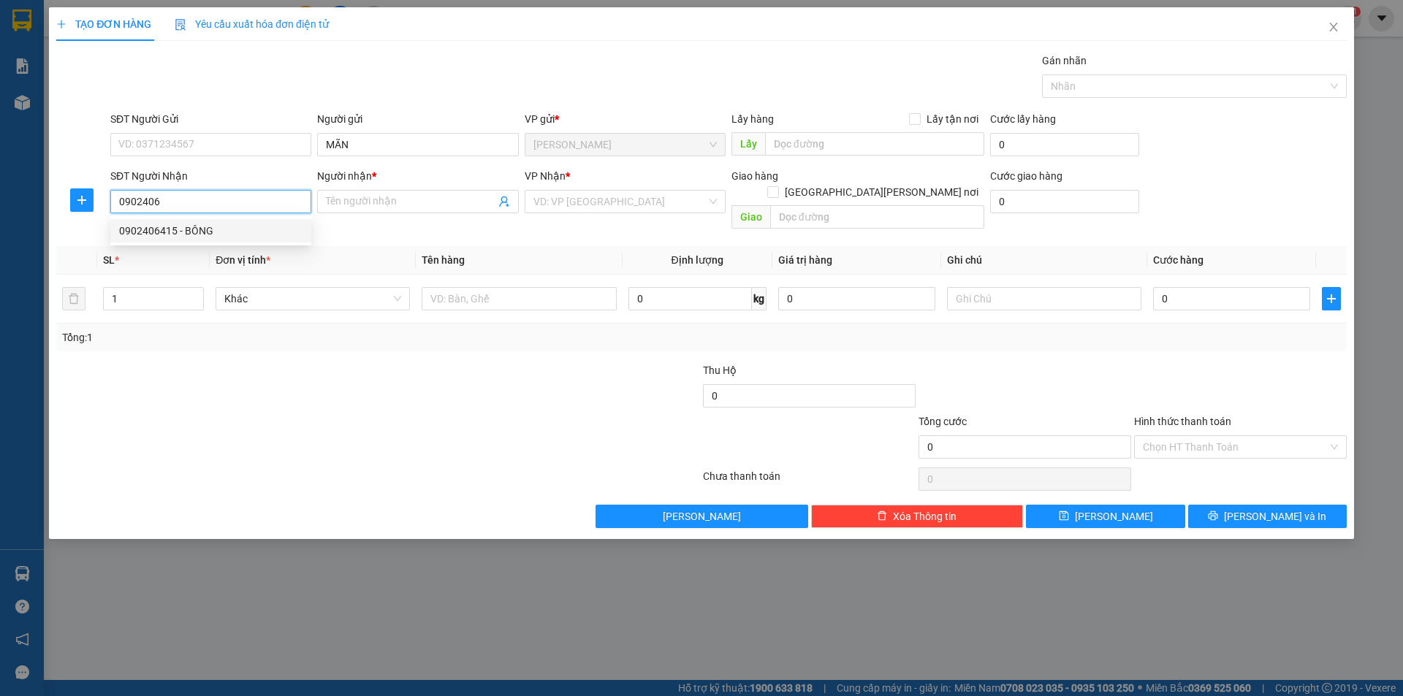
click at [210, 224] on div "0902406415 - BÔNG" at bounding box center [210, 231] width 183 height 16
type input "0902406415"
type input "BÔNG"
type input "0902406415"
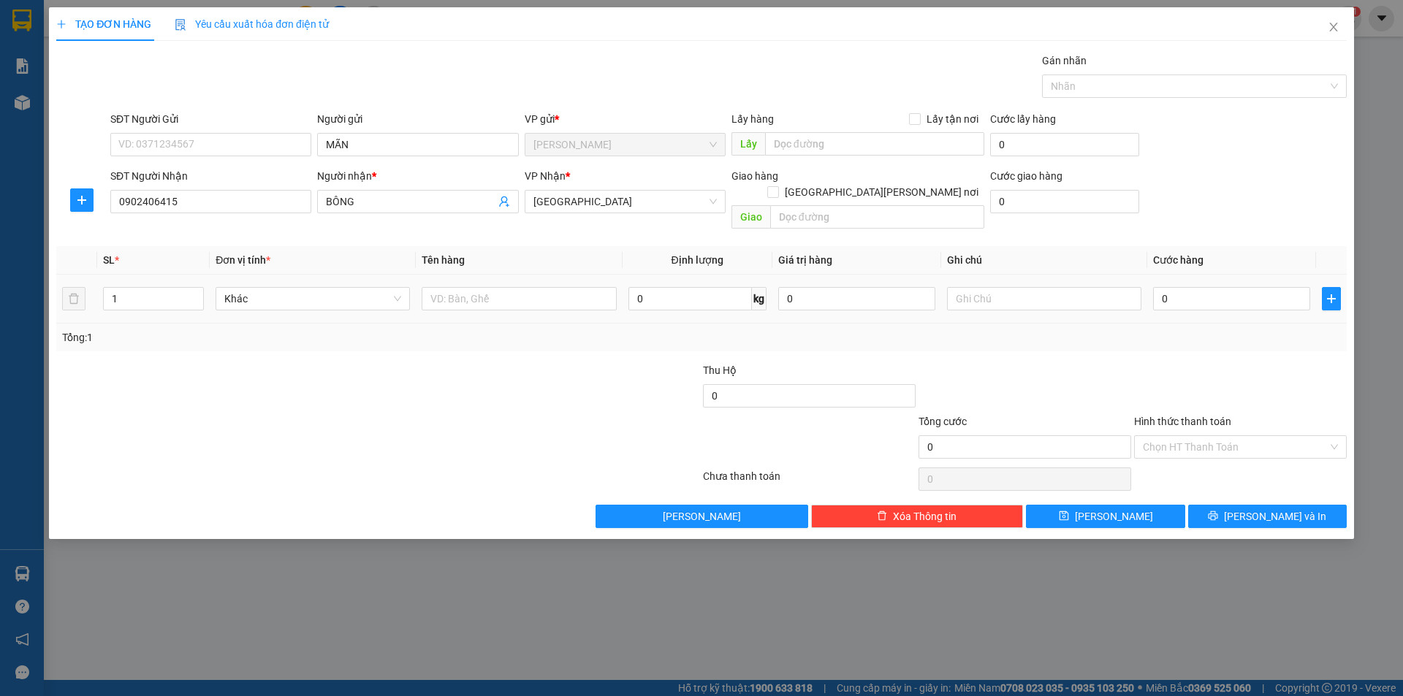
click at [577, 284] on div at bounding box center [519, 298] width 194 height 29
click at [570, 287] on input "text" at bounding box center [519, 298] width 194 height 23
type input "BAO"
click at [1056, 291] on input "text" at bounding box center [1044, 298] width 194 height 23
type input "R/80"
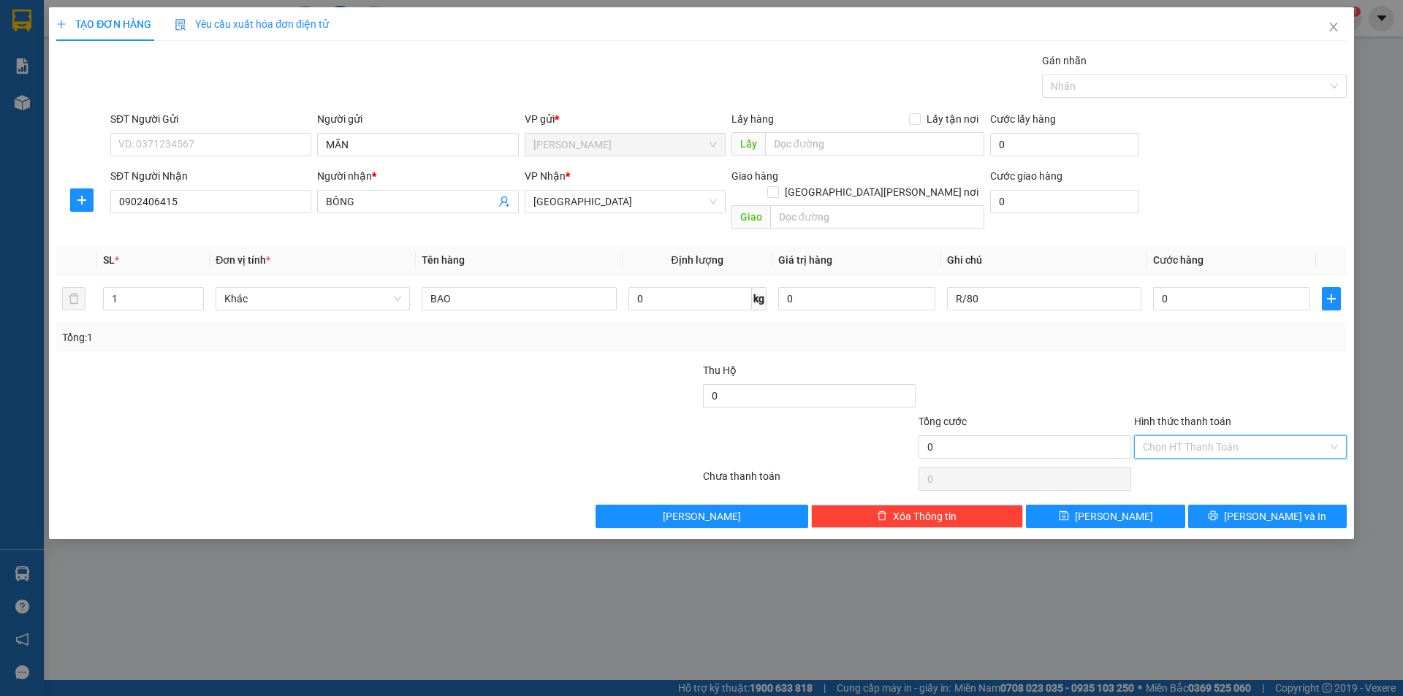
click at [1186, 436] on input "Hình thức thanh toán" at bounding box center [1235, 447] width 185 height 22
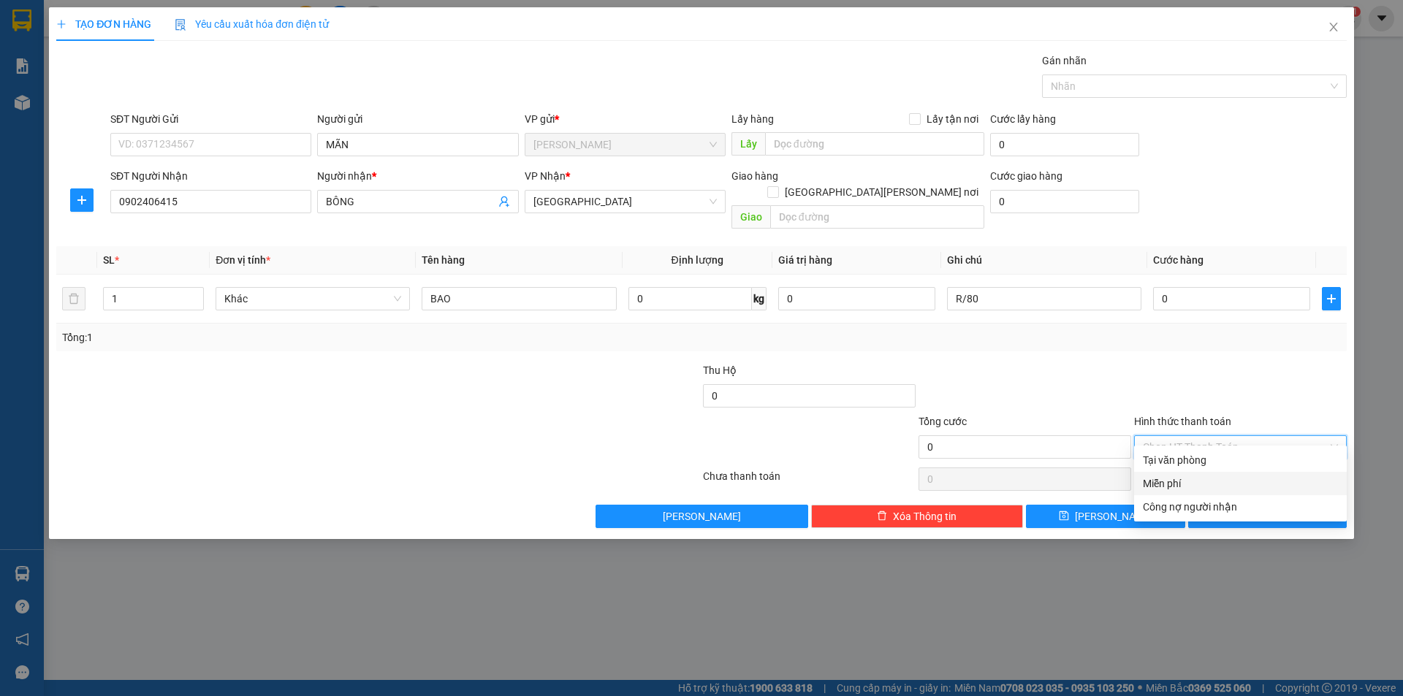
click at [1190, 487] on div "Miễn phí" at bounding box center [1240, 484] width 195 height 16
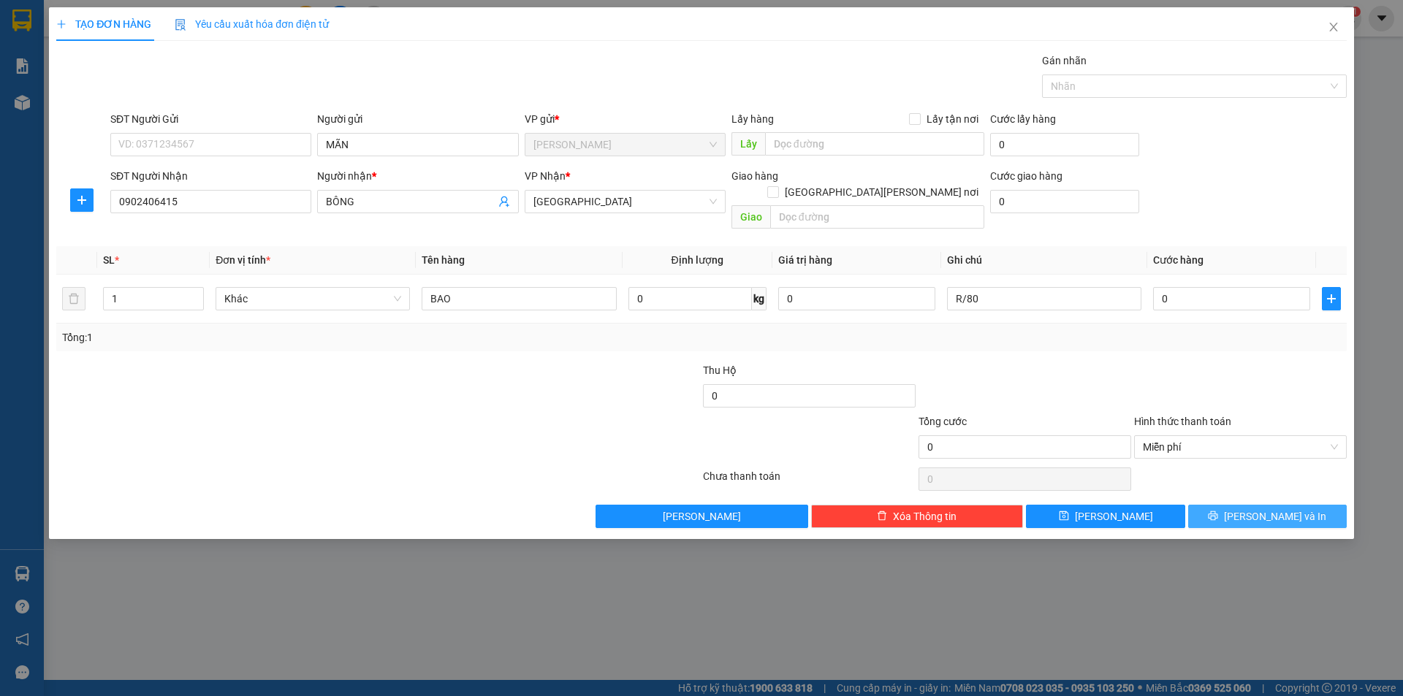
click at [1229, 505] on button "[PERSON_NAME] và In" at bounding box center [1267, 516] width 159 height 23
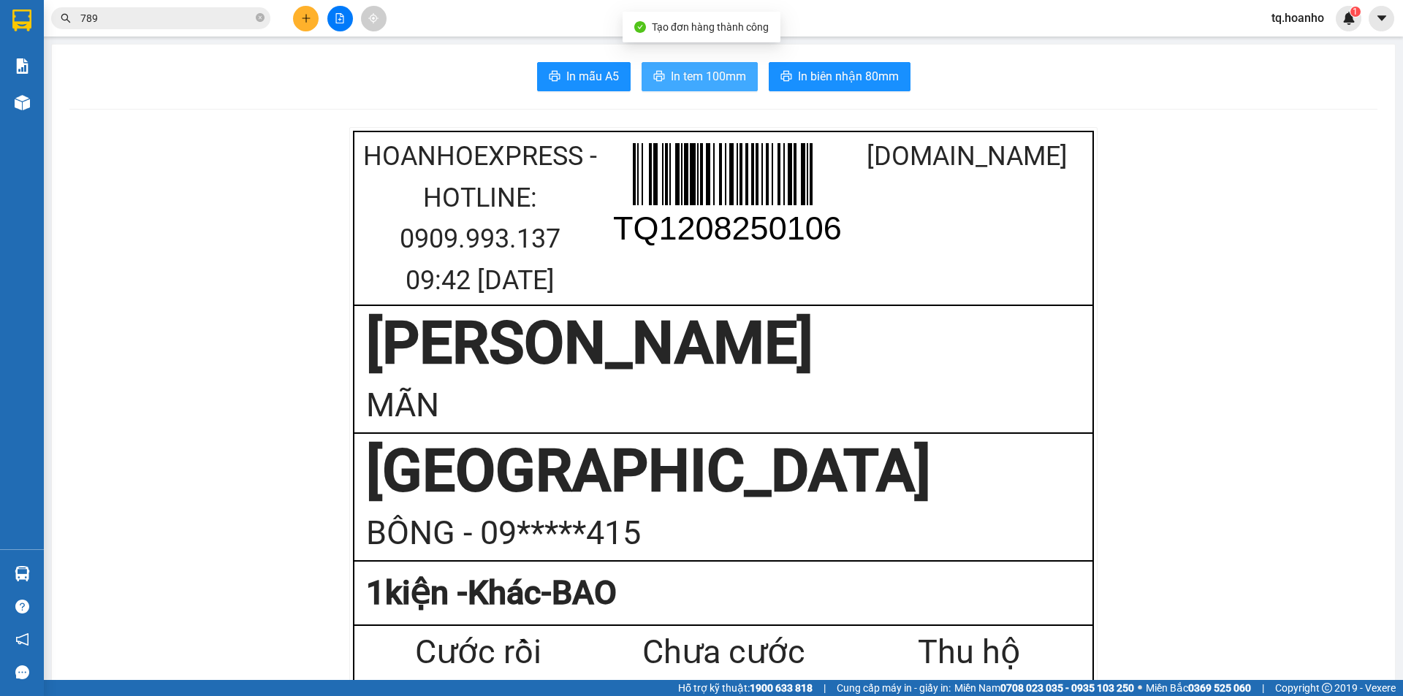
click at [678, 85] on span "In tem 100mm" at bounding box center [708, 76] width 75 height 18
